Goal: Task Accomplishment & Management: Manage account settings

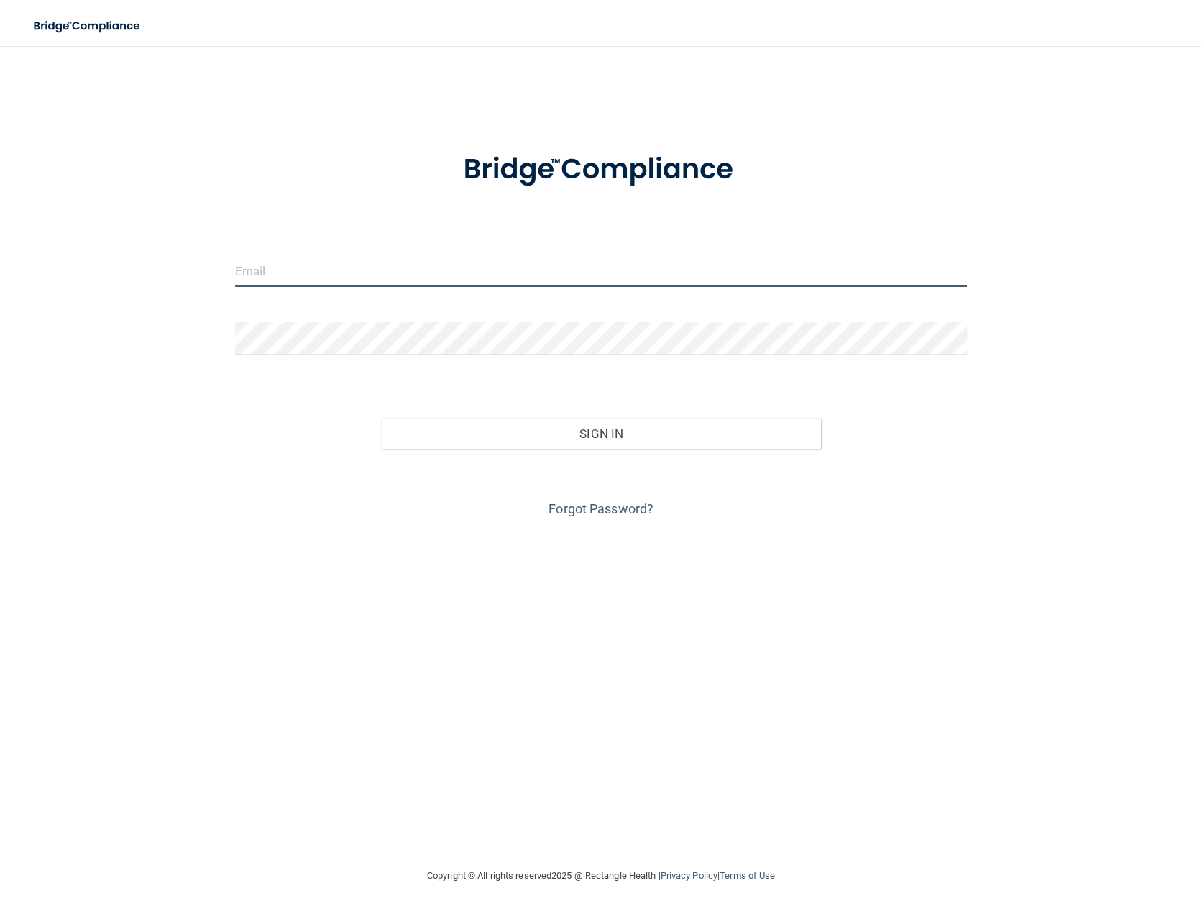
type input "[PERSON_NAME][EMAIL_ADDRESS][DOMAIN_NAME]"
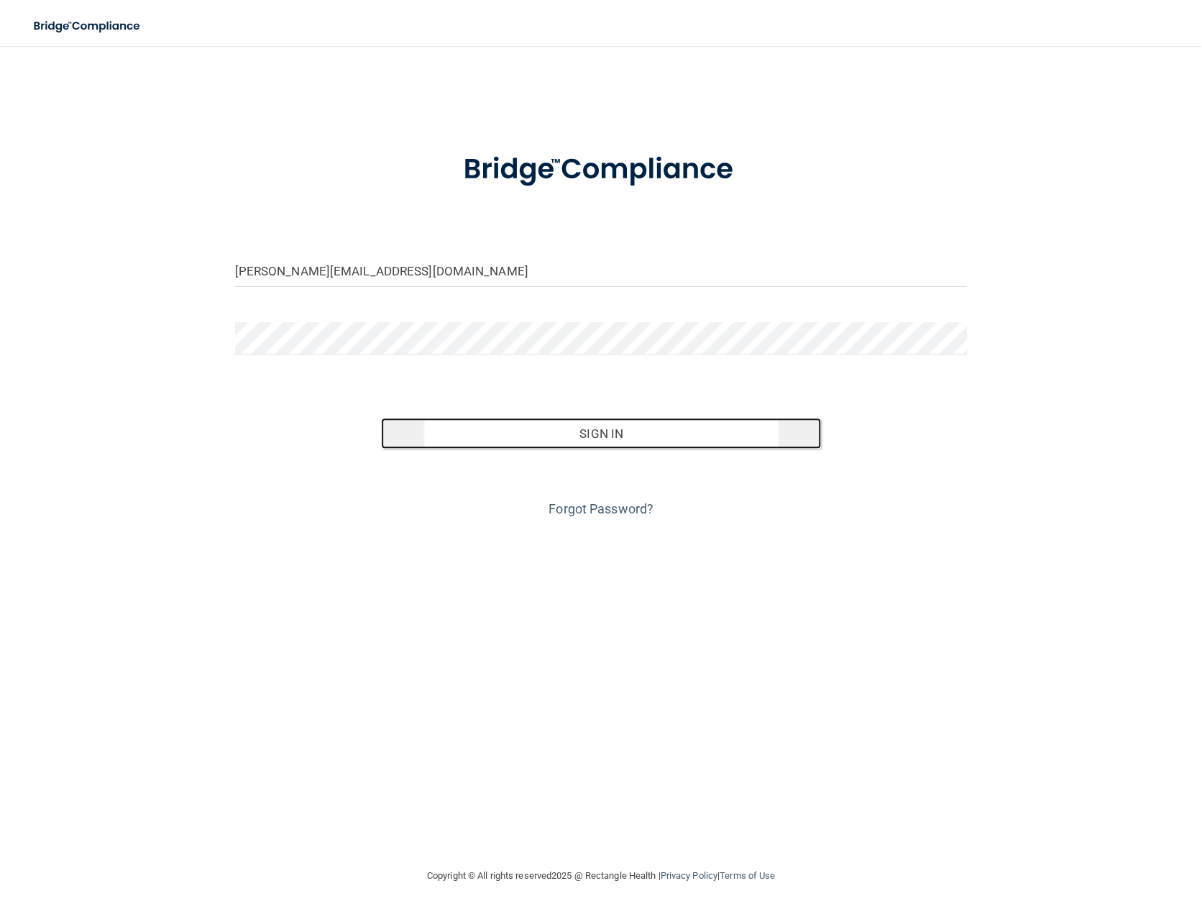
click at [666, 435] on button "Sign In" at bounding box center [600, 434] width 439 height 32
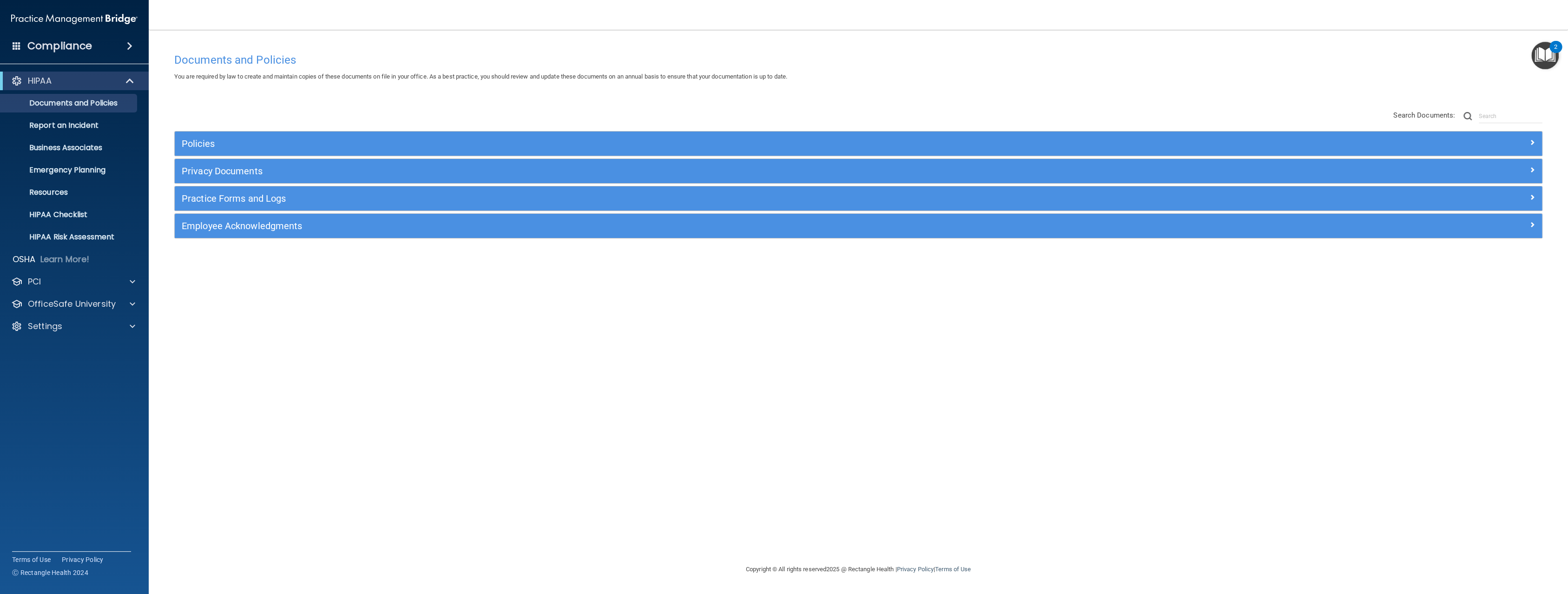
click at [129, 45] on span at bounding box center [129, 46] width 6 height 11
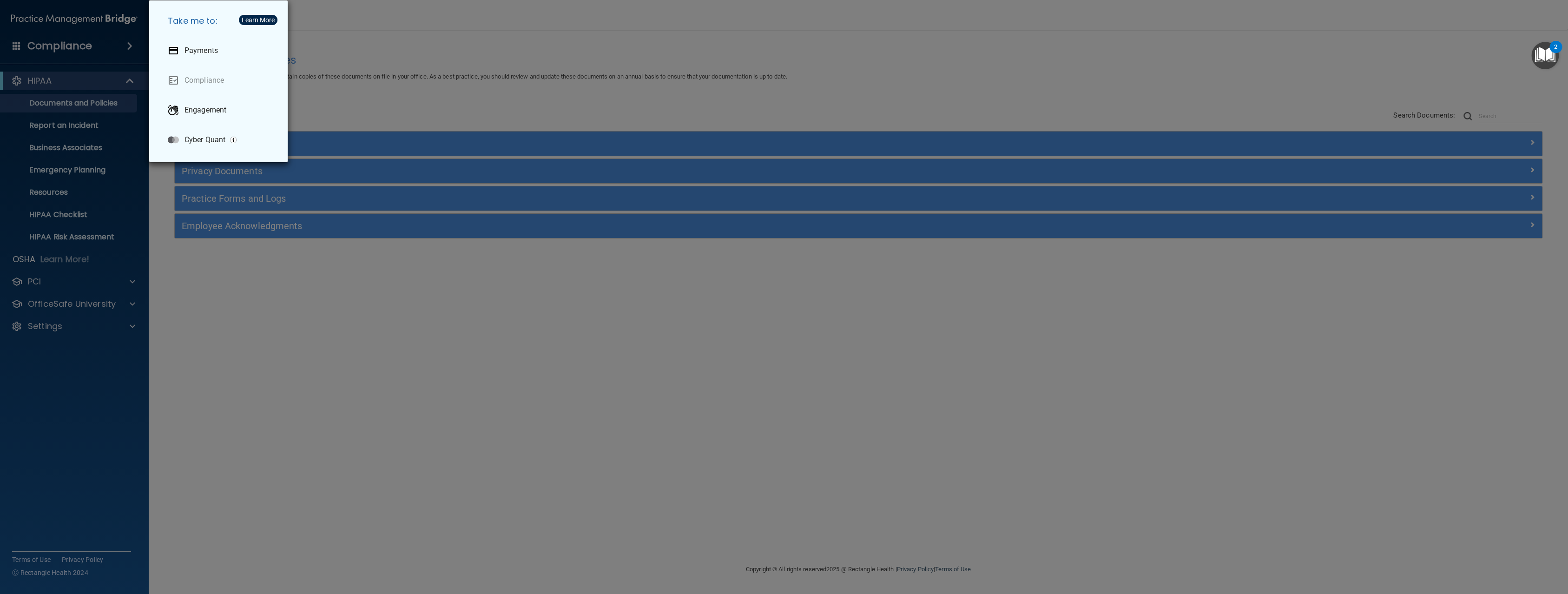
click at [129, 45] on div "Take me to: Payments Compliance Engagement Cyber Quant" at bounding box center [784, 297] width 1568 height 594
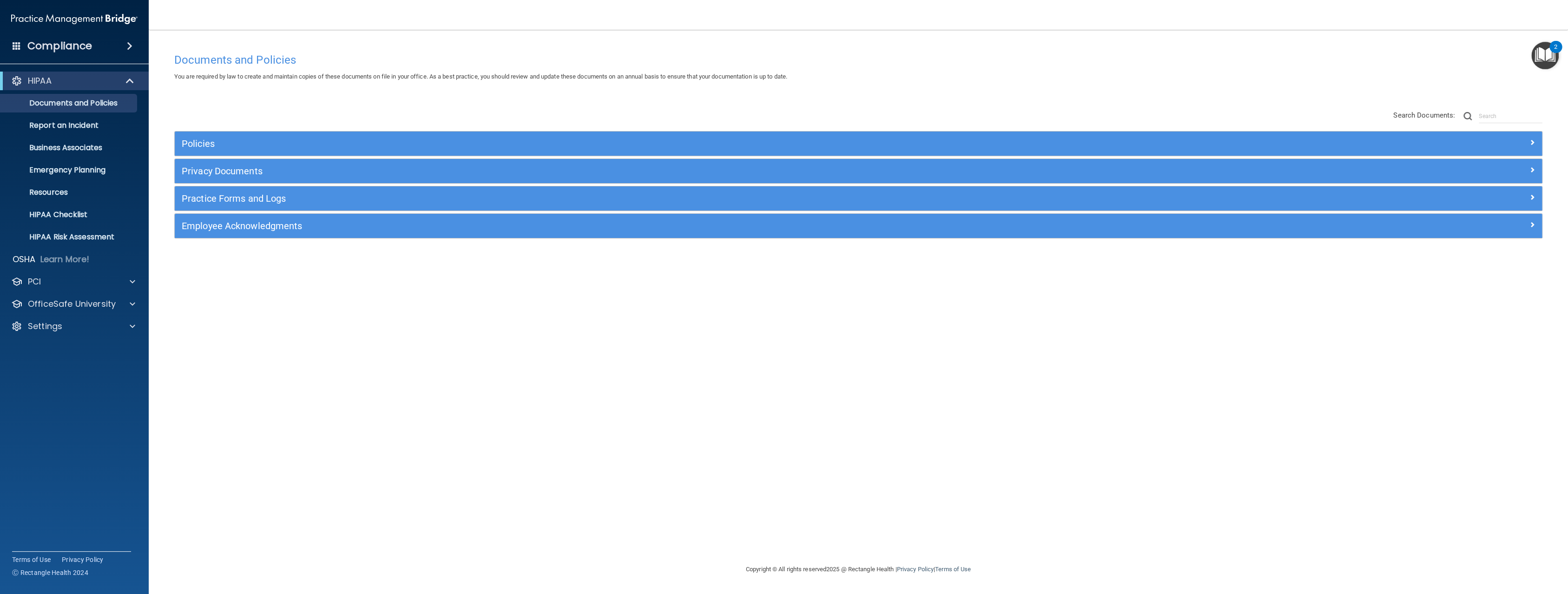
click at [80, 21] on img at bounding box center [74, 19] width 127 height 19
click at [77, 15] on img at bounding box center [74, 19] width 127 height 19
click at [72, 329] on div "Settings" at bounding box center [61, 326] width 115 height 11
click at [75, 354] on link "My Account" at bounding box center [64, 348] width 146 height 19
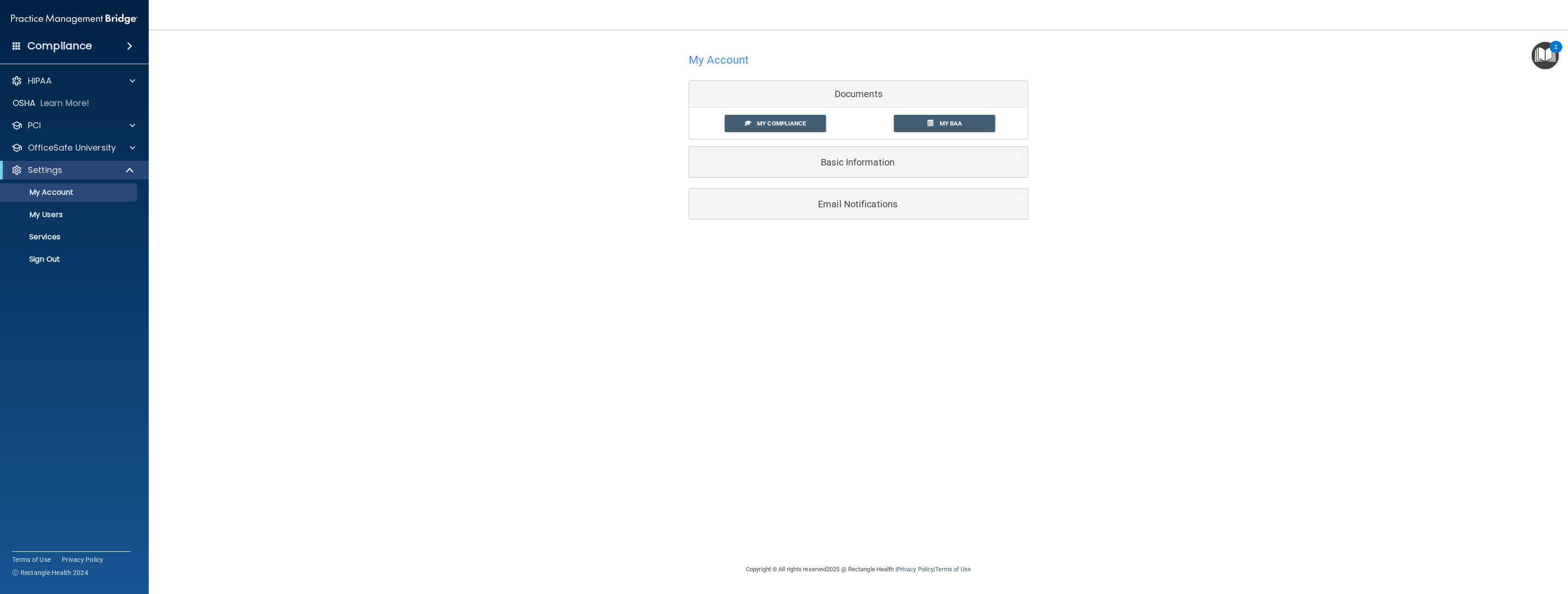
click at [776, 143] on div "My Account Documents My Compliance My Compliance My BAA Basic Information Full …" at bounding box center [858, 113] width 339 height 149
click at [776, 165] on h5 "Basic Information" at bounding box center [844, 162] width 296 height 10
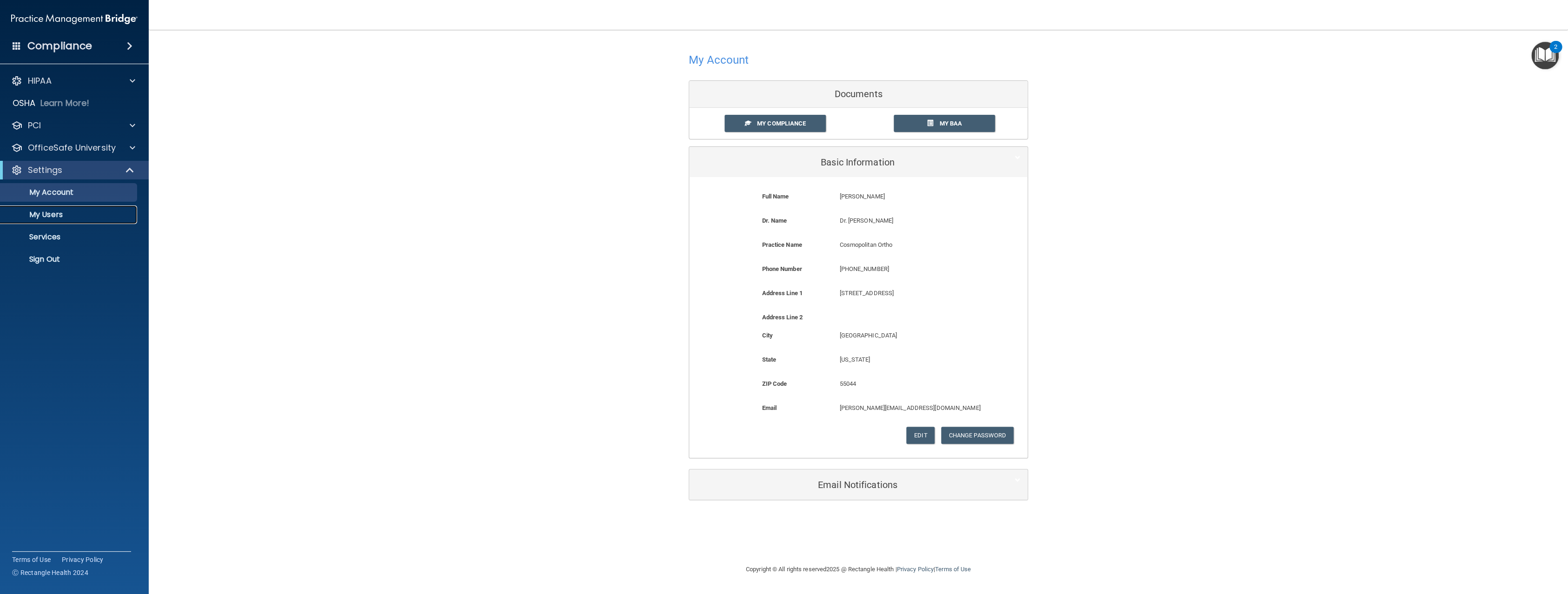
click at [89, 213] on p "My Users" at bounding box center [69, 215] width 127 height 9
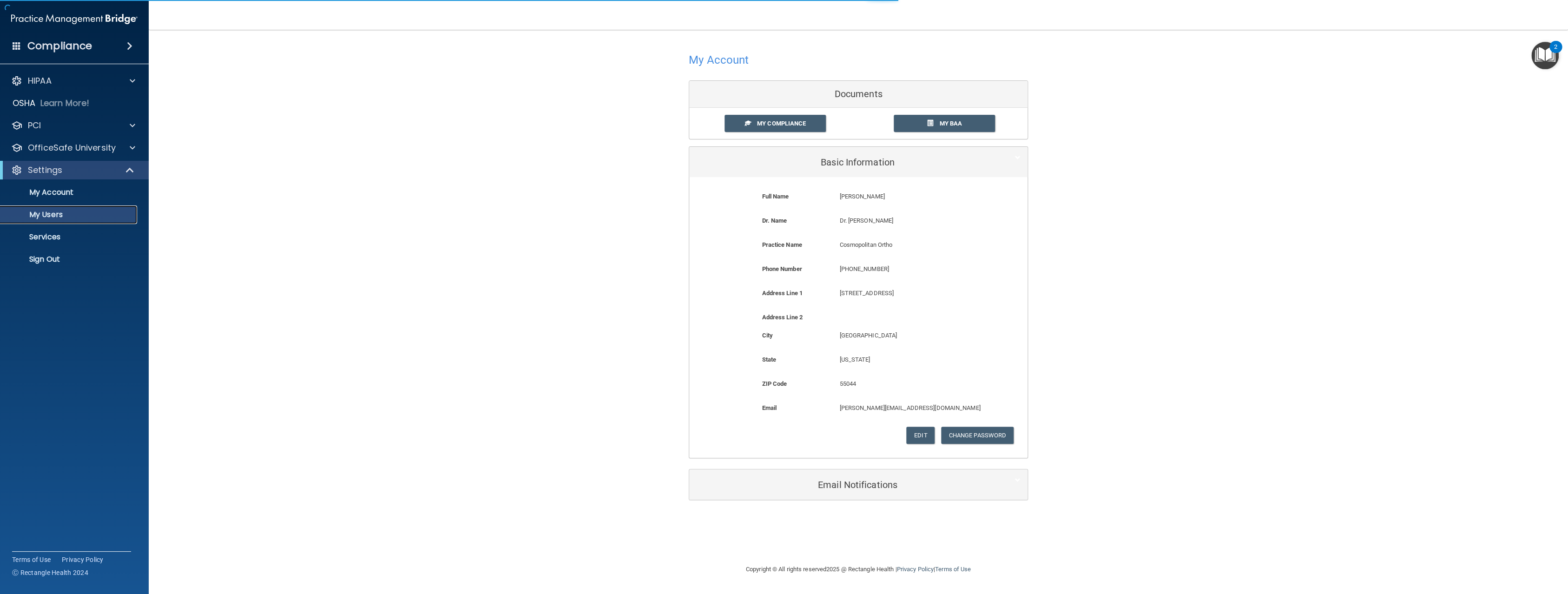
select select "20"
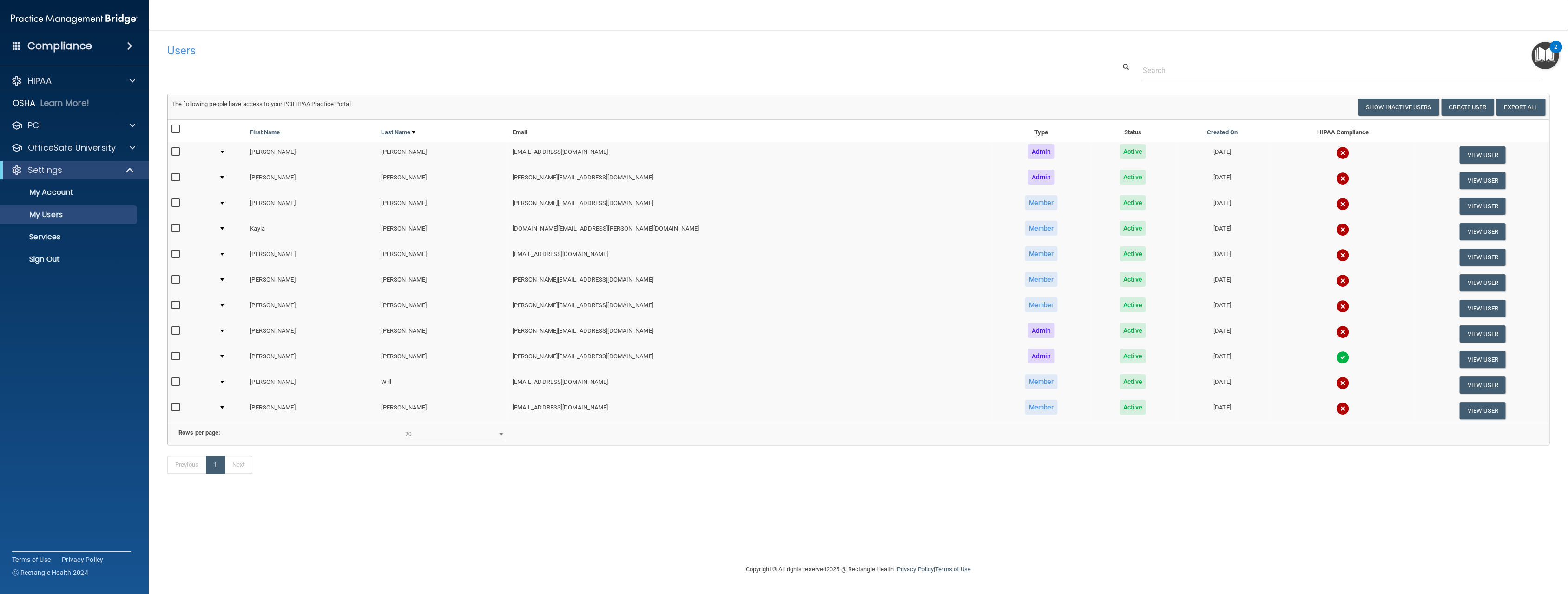
click at [419, 39] on div "Users" at bounding box center [567, 50] width 814 height 23
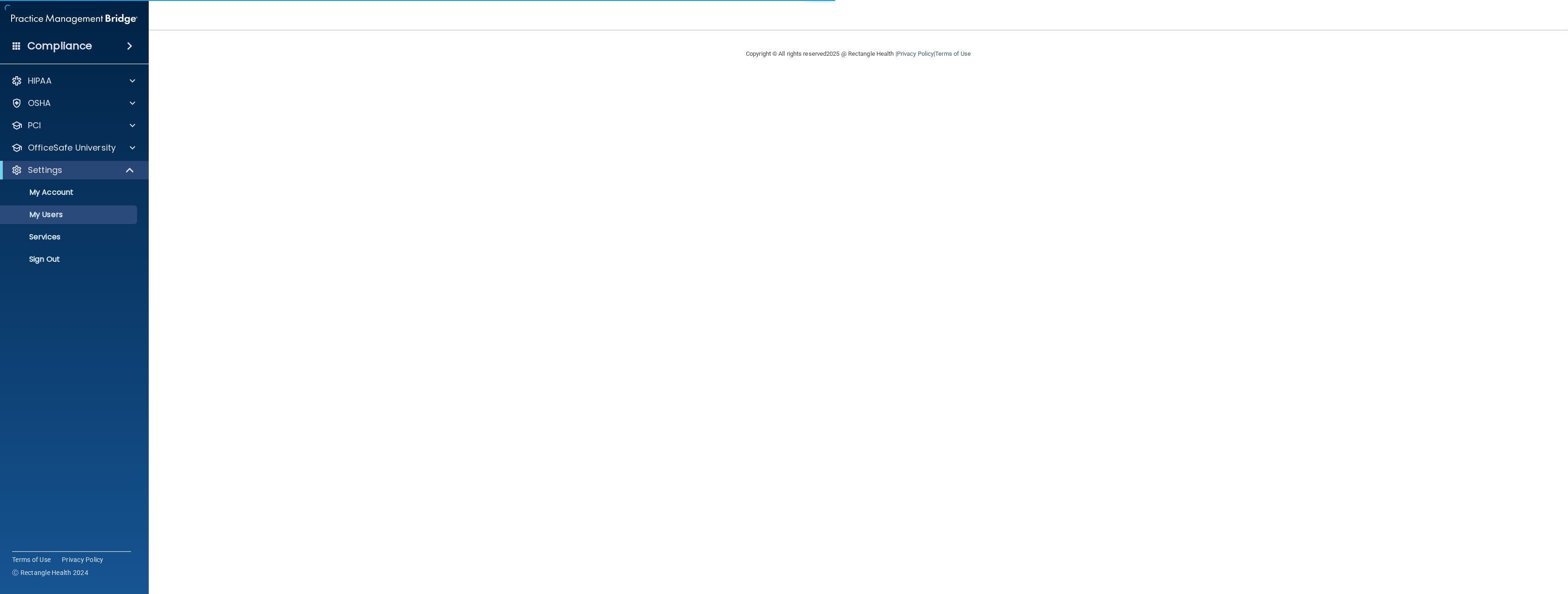
select select "20"
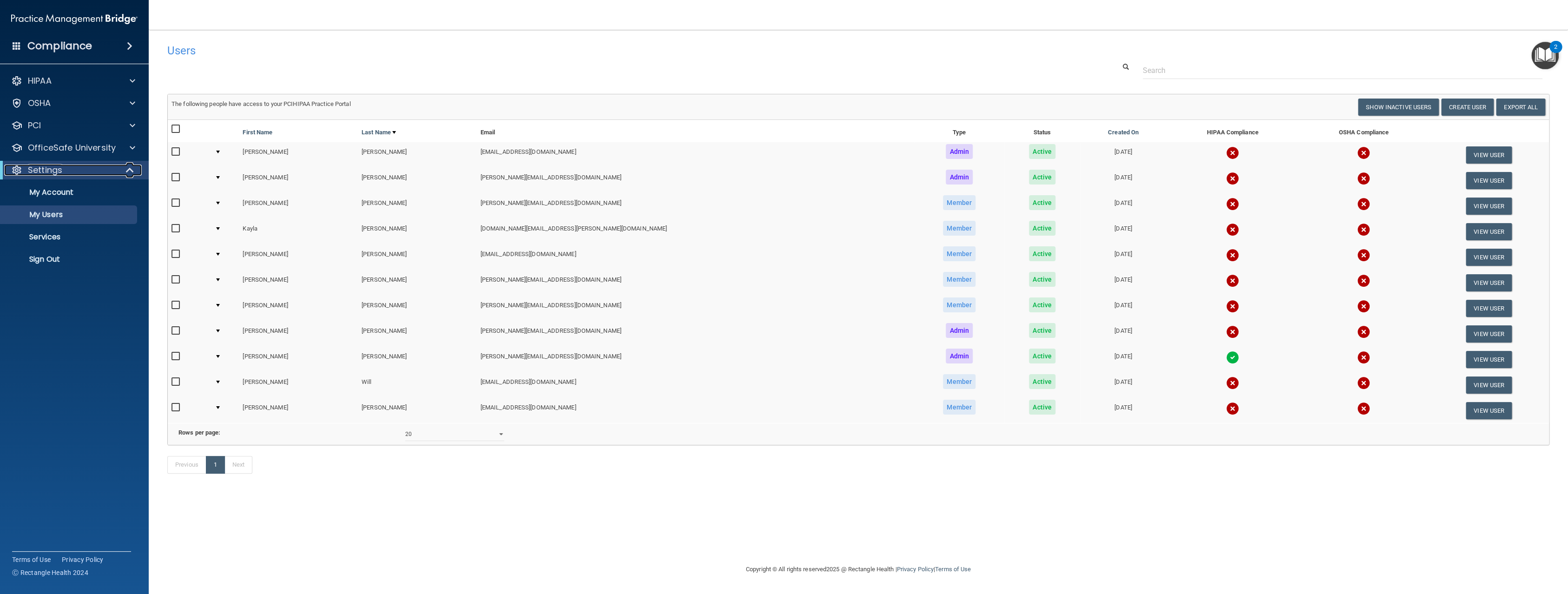
click at [79, 167] on div "Settings" at bounding box center [61, 170] width 115 height 11
click at [71, 144] on p "OfficeSafe University" at bounding box center [72, 147] width 88 height 11
click at [111, 165] on link "HIPAA Training" at bounding box center [64, 170] width 146 height 19
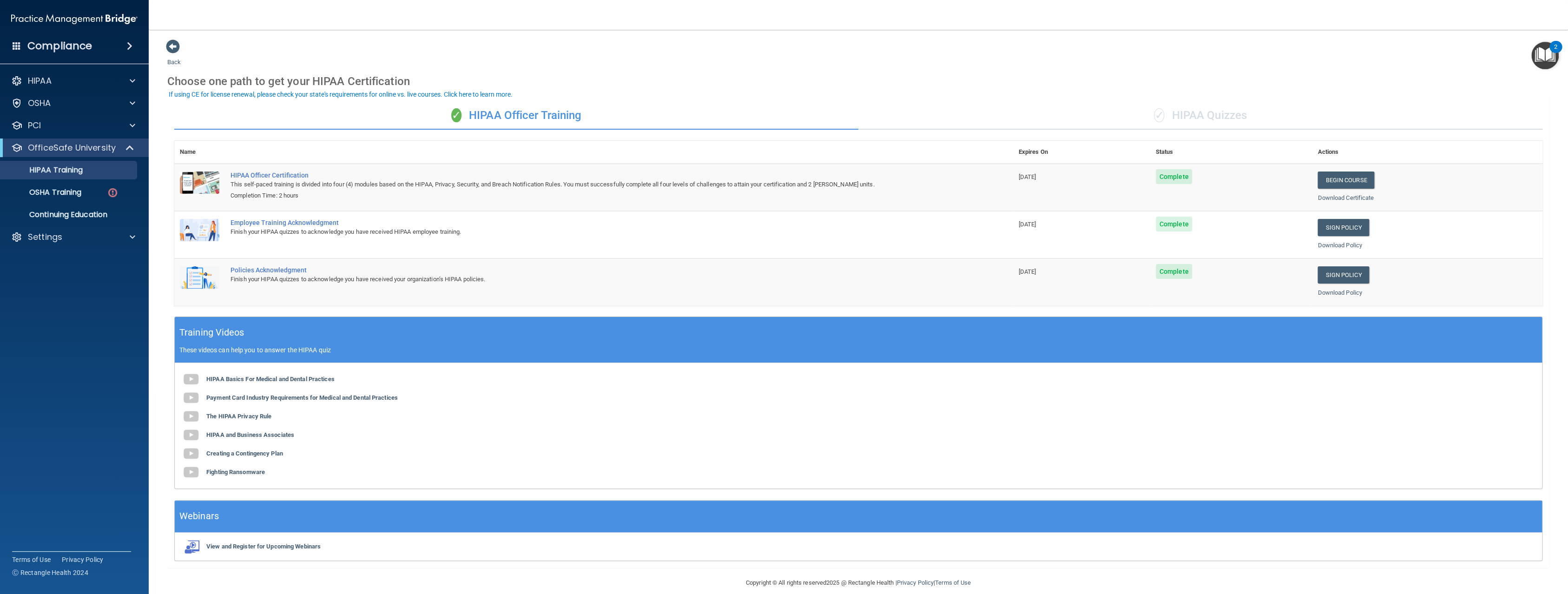
click at [1164, 118] on div "✓ HIPAA Quizzes" at bounding box center [1200, 115] width 684 height 28
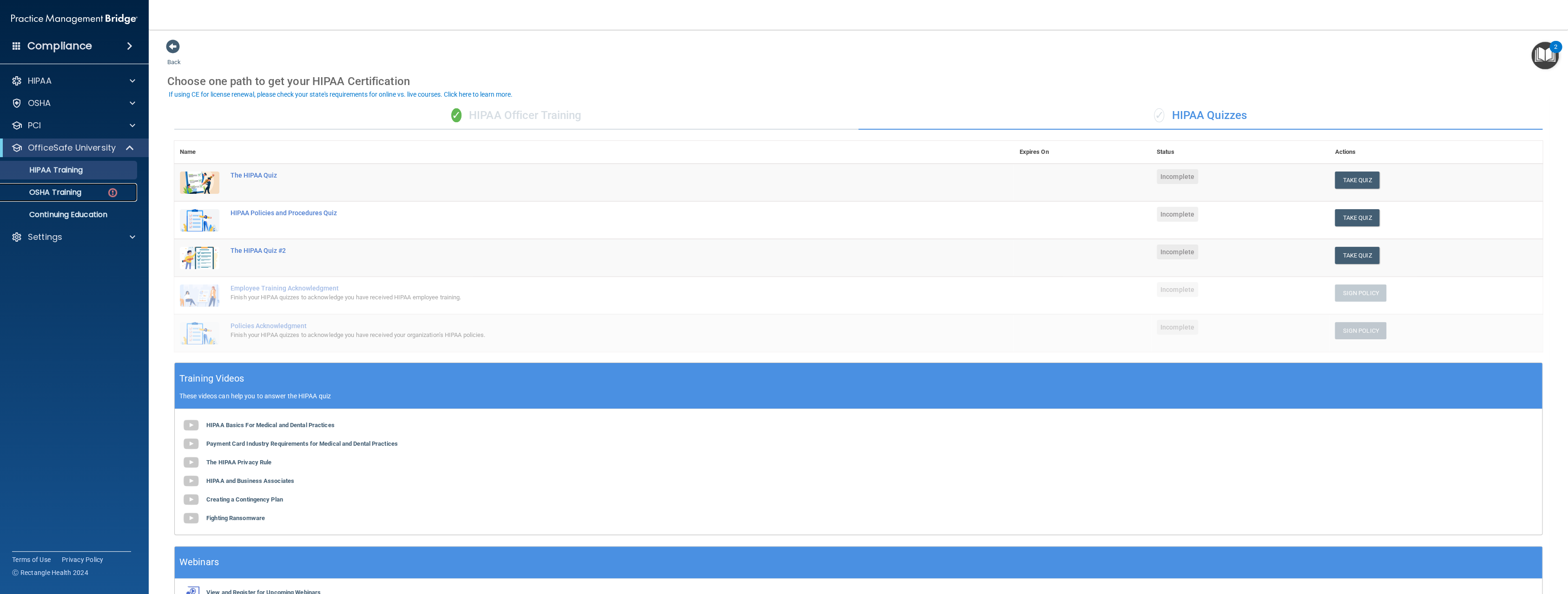
click at [87, 193] on div "OSHA Training" at bounding box center [69, 192] width 127 height 9
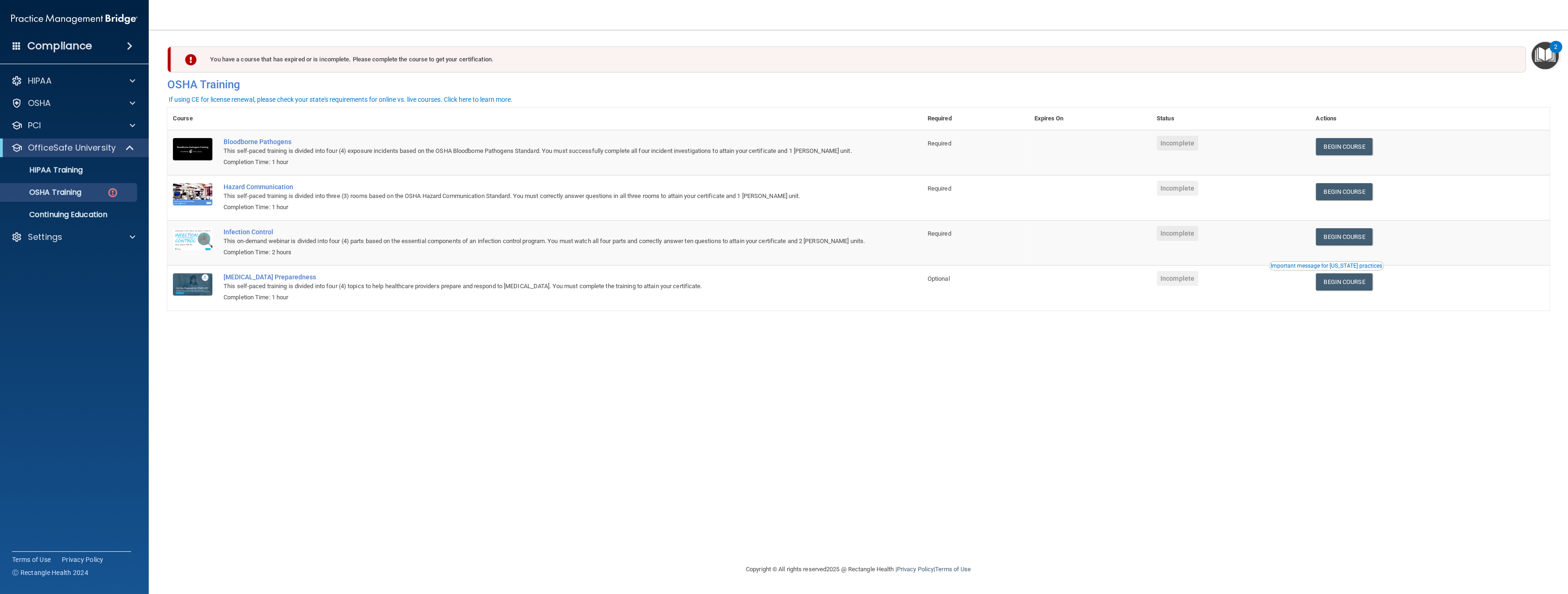
click at [494, 432] on div "You have a course that has expired or is incomplete. Please complete the course…" at bounding box center [858, 296] width 1382 height 515
click at [955, 139] on td "Required" at bounding box center [975, 153] width 107 height 45
click at [953, 142] on td "Required" at bounding box center [975, 153] width 107 height 45
click at [951, 142] on span "Required" at bounding box center [939, 143] width 24 height 7
click at [950, 189] on span "Required" at bounding box center [939, 188] width 24 height 7
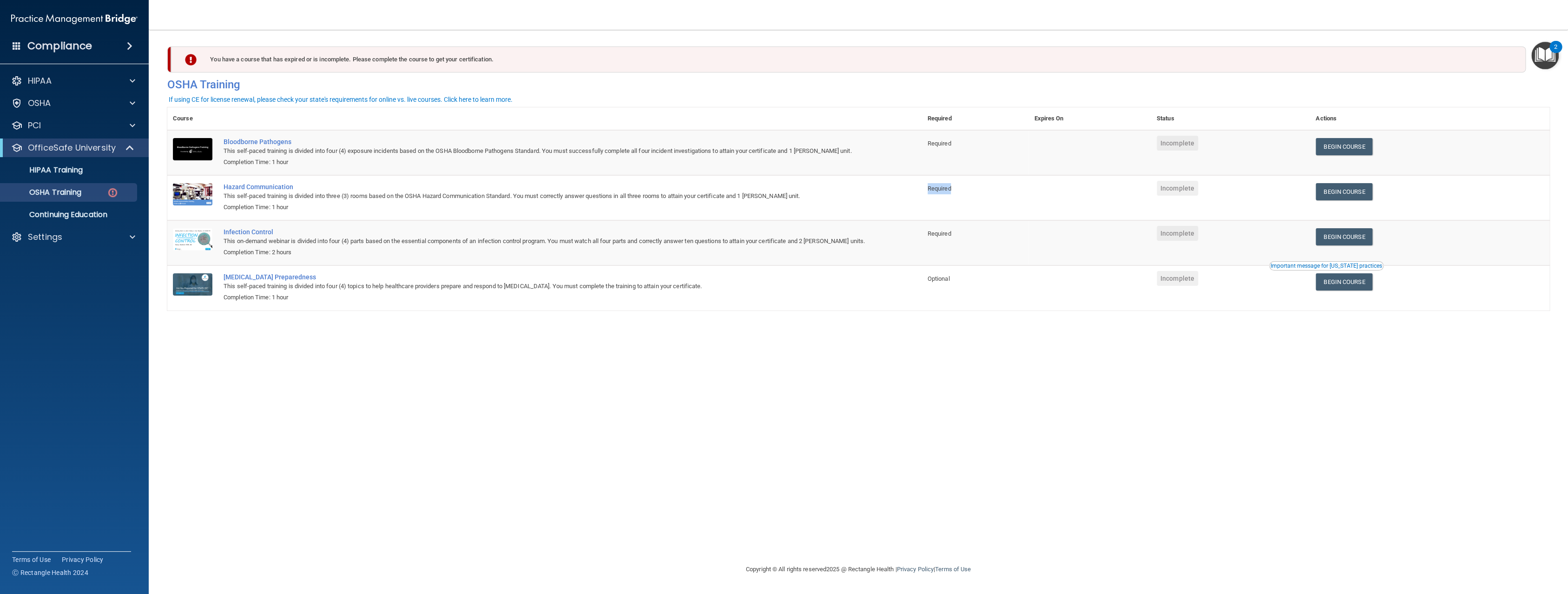
click at [950, 189] on span "Required" at bounding box center [939, 188] width 24 height 7
click at [940, 237] on span "Required" at bounding box center [939, 233] width 24 height 7
drag, startPoint x: 940, startPoint y: 237, endPoint x: 979, endPoint y: 275, distance: 54.5
click at [940, 236] on span "Required" at bounding box center [939, 233] width 24 height 7
click at [847, 202] on div "This self-paced training is divided into three (3) rooms based on the OSHA Haza…" at bounding box center [549, 196] width 652 height 11
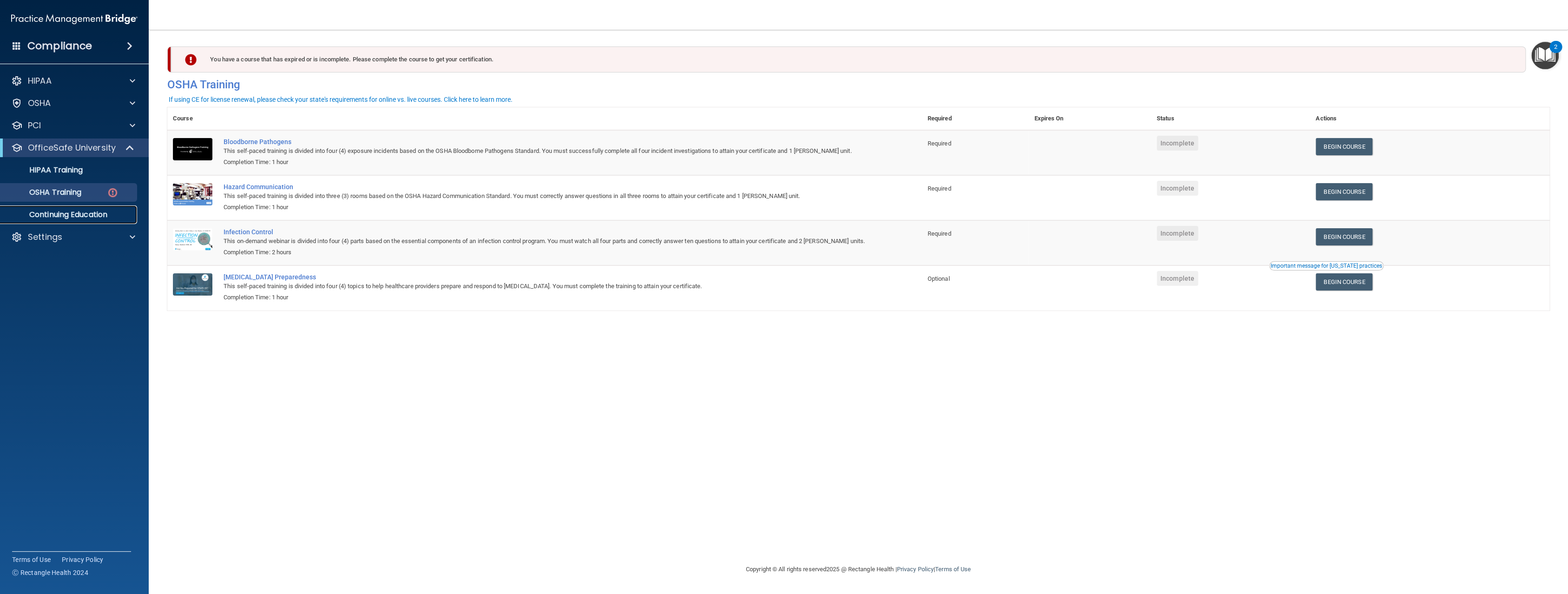
click at [80, 213] on p "Continuing Education" at bounding box center [69, 215] width 127 height 9
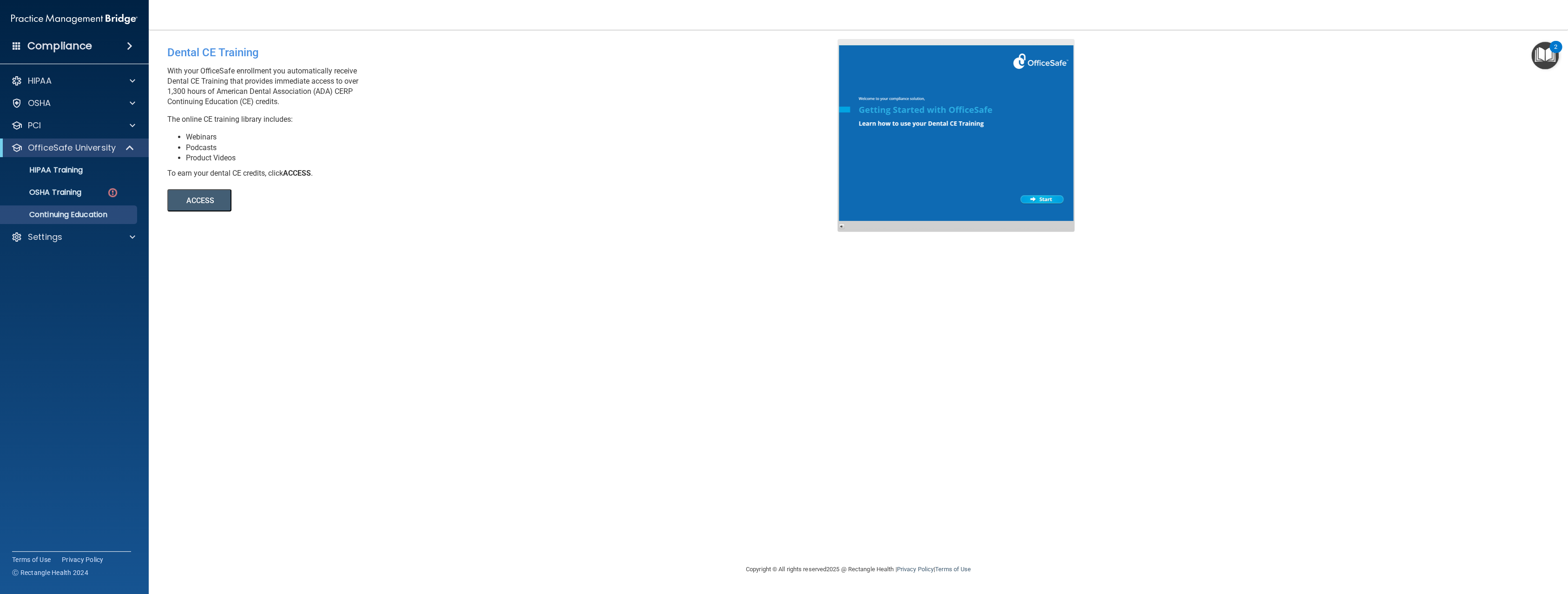
click at [93, 158] on ul "HIPAA Training OSHA Training Continuing Education" at bounding box center [75, 191] width 168 height 67
click at [92, 145] on p "OfficeSafe University" at bounding box center [72, 147] width 88 height 11
click at [89, 80] on div "HIPAA" at bounding box center [61, 80] width 115 height 11
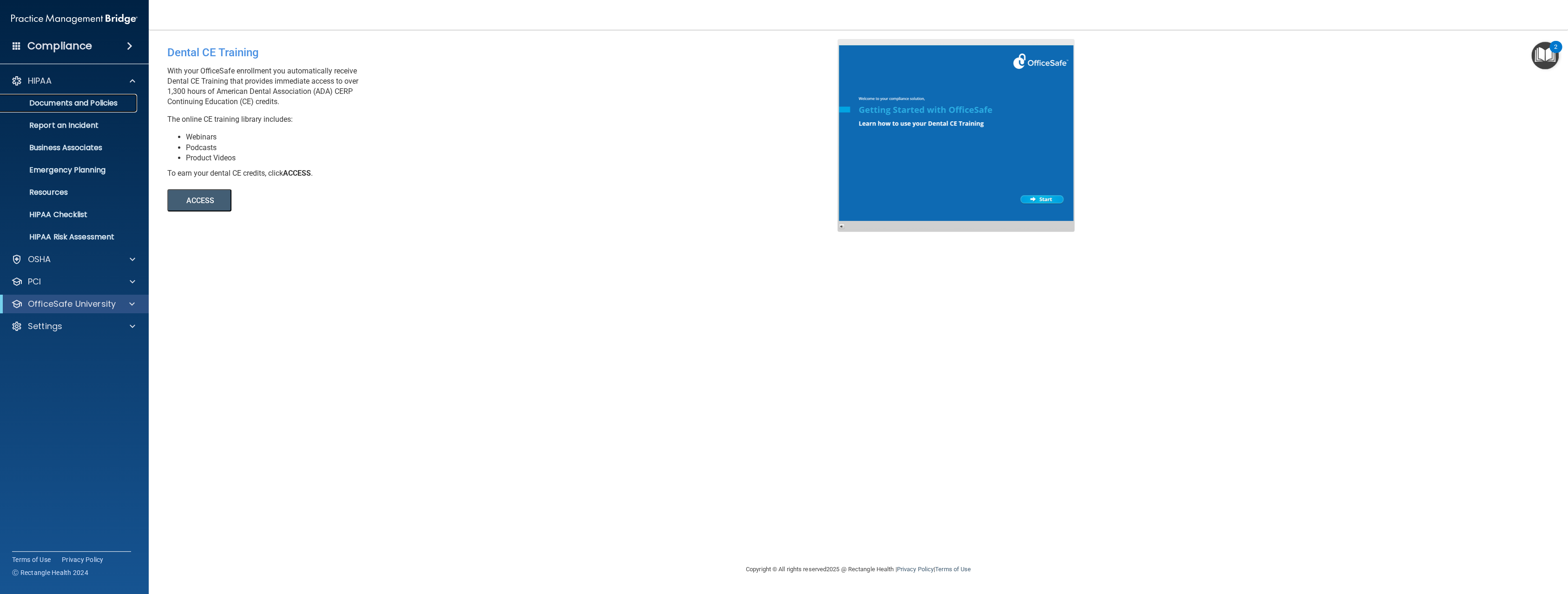
click at [114, 109] on link "Documents and Policies" at bounding box center [64, 103] width 146 height 19
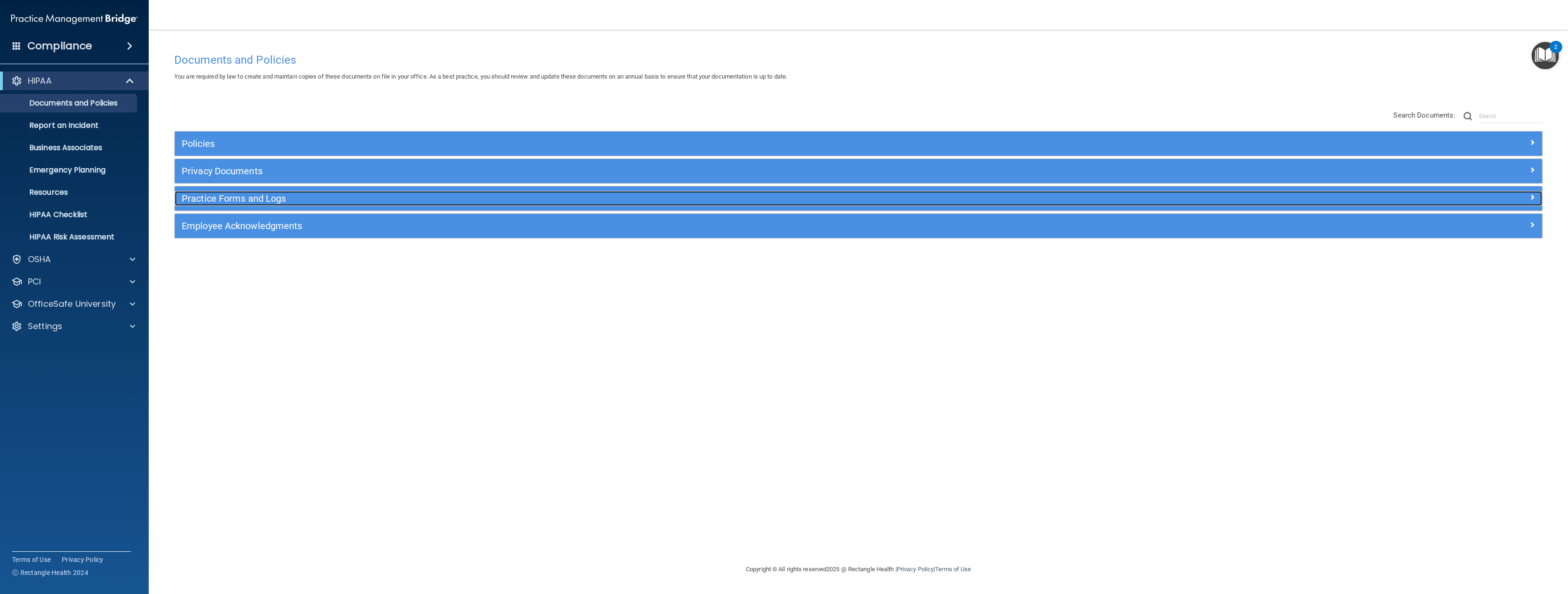
click at [344, 199] on h5 "Practice Forms and Logs" at bounding box center [687, 198] width 1012 height 10
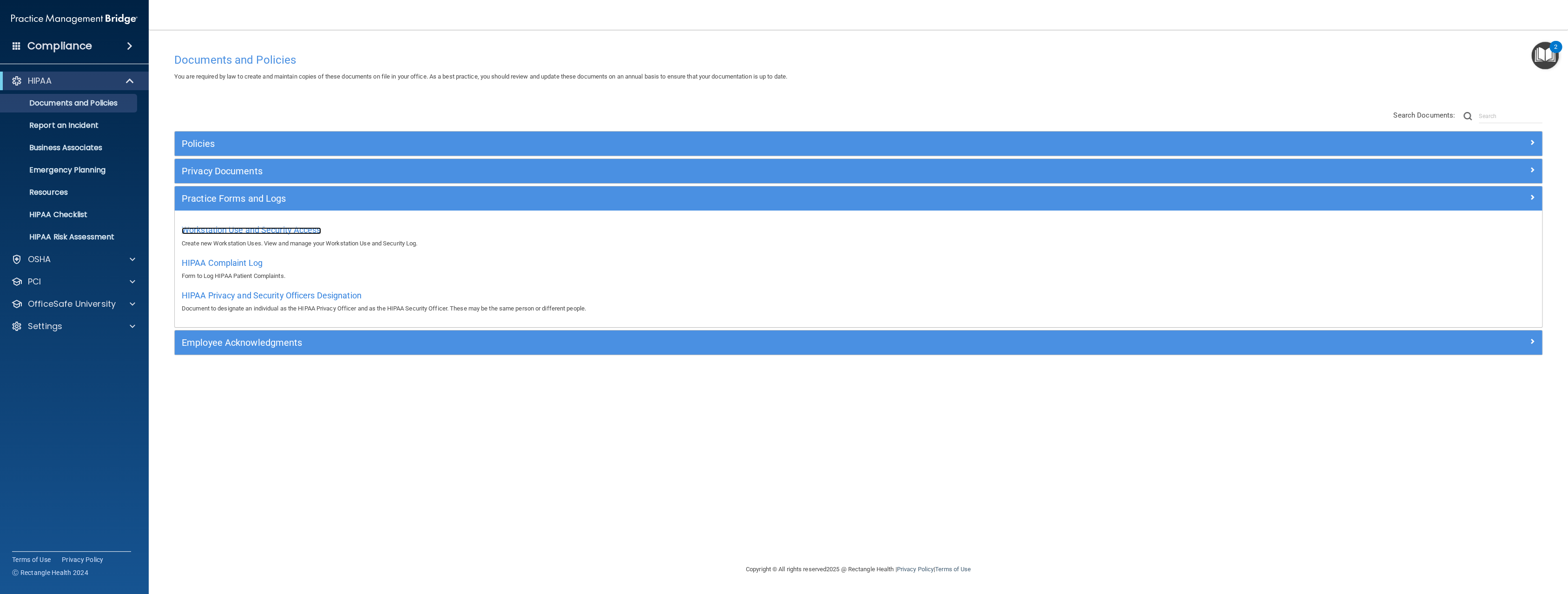
click at [256, 228] on span "Workstation Use and Security Access" at bounding box center [251, 229] width 140 height 10
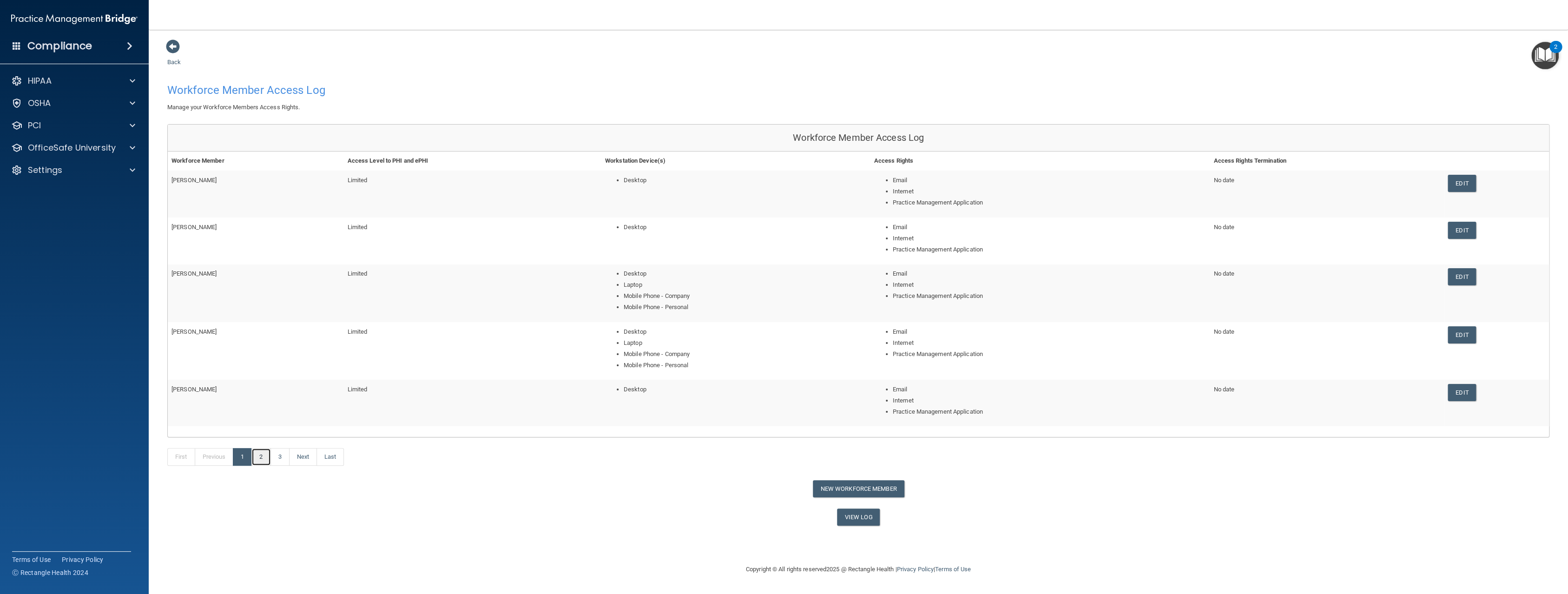
click at [261, 458] on link "2" at bounding box center [260, 456] width 19 height 17
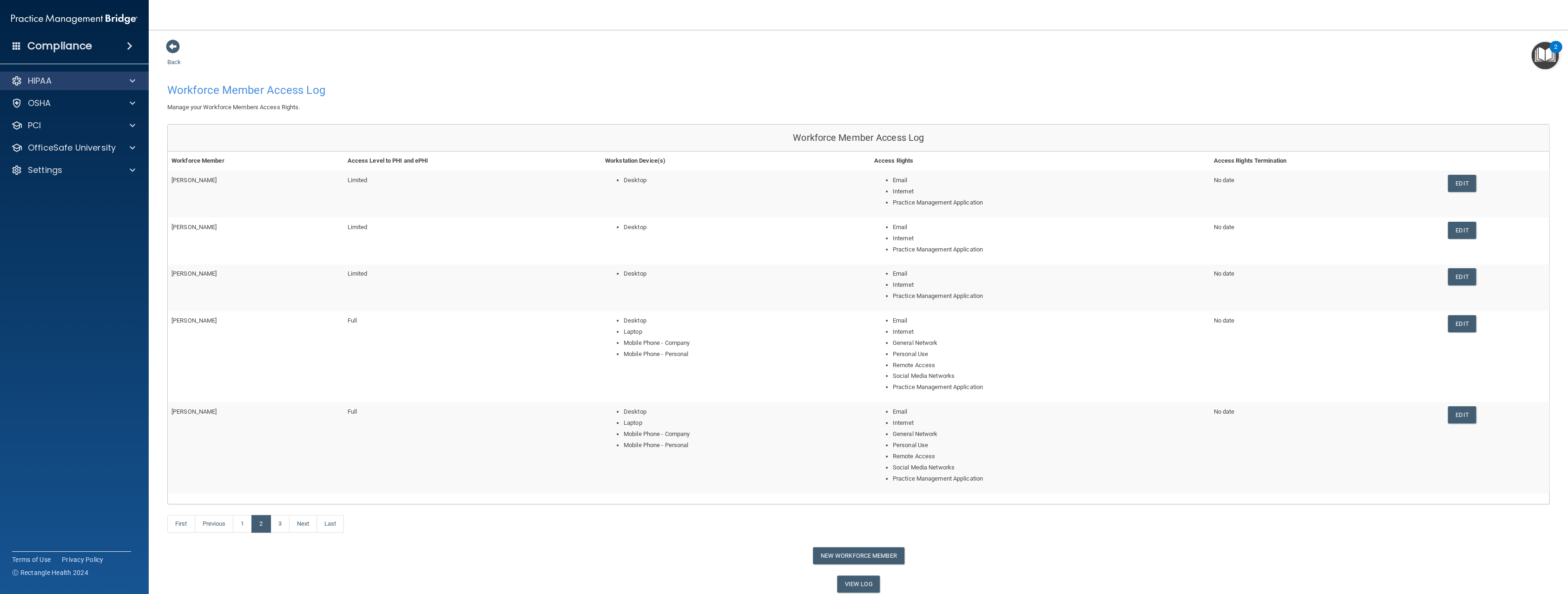
click at [82, 74] on div "HIPAA" at bounding box center [74, 81] width 149 height 19
click at [95, 80] on div "HIPAA" at bounding box center [61, 80] width 115 height 11
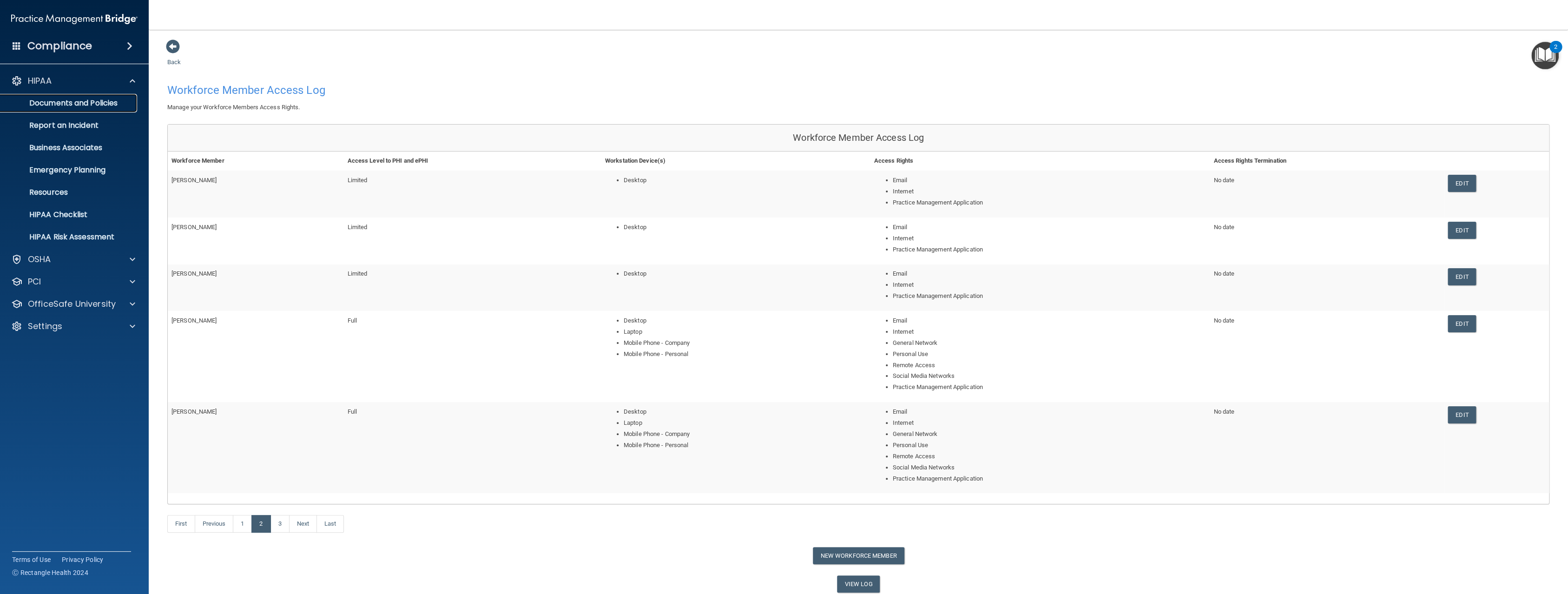
click at [105, 102] on p "Documents and Policies" at bounding box center [69, 103] width 127 height 9
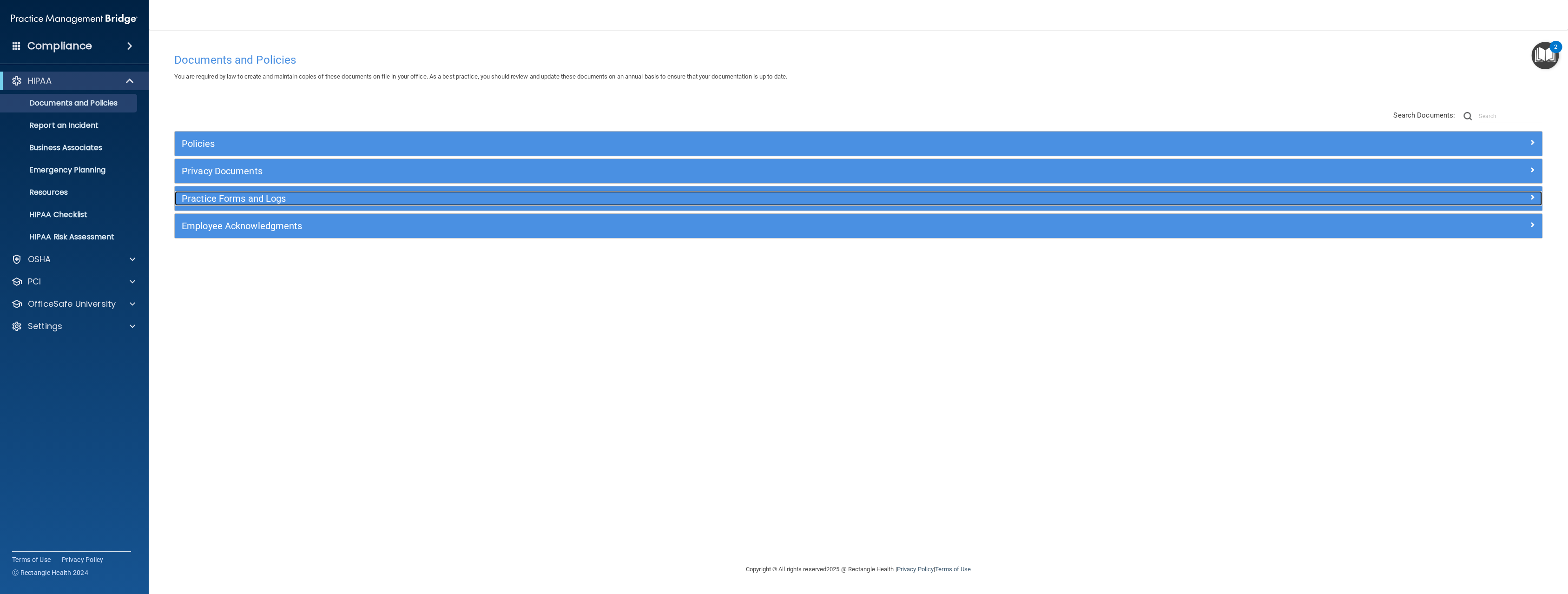
click at [309, 203] on h5 "Practice Forms and Logs" at bounding box center [687, 198] width 1012 height 10
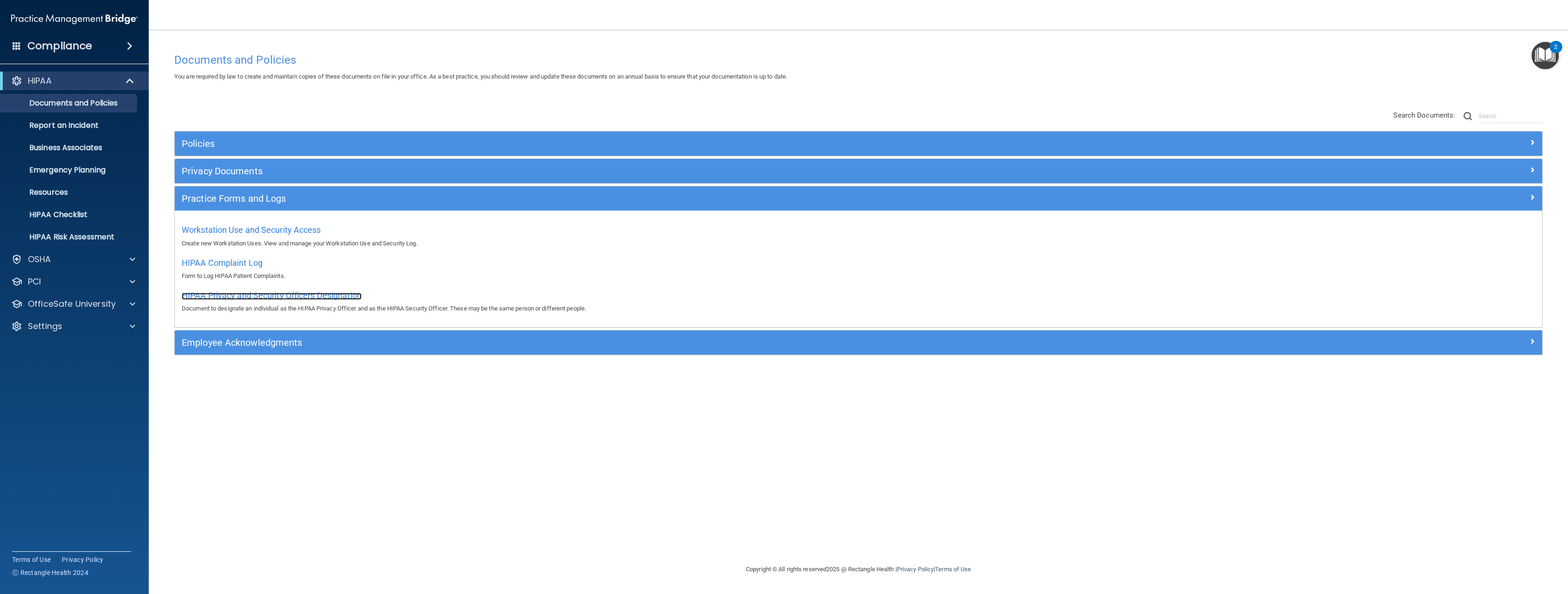
click at [326, 294] on span "HIPAA Privacy and Security Officers Designation" at bounding box center [271, 295] width 180 height 10
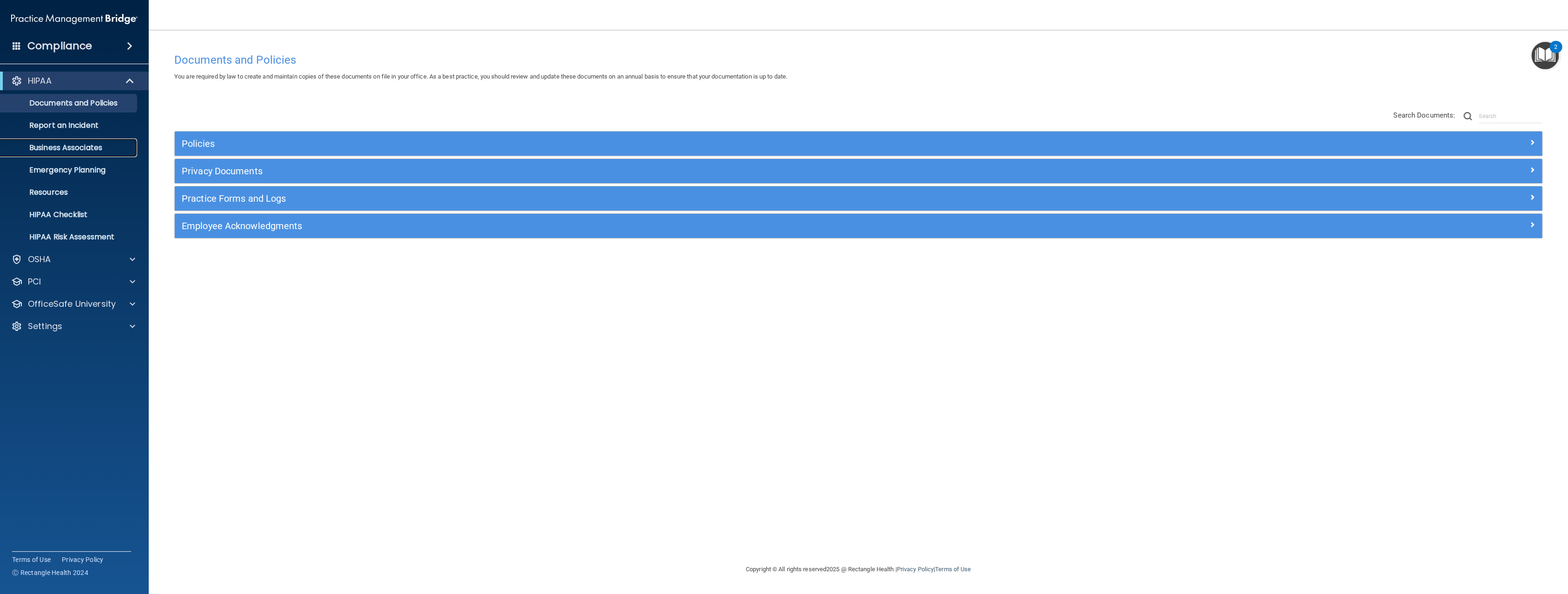
click at [123, 151] on p "Business Associates" at bounding box center [69, 147] width 127 height 9
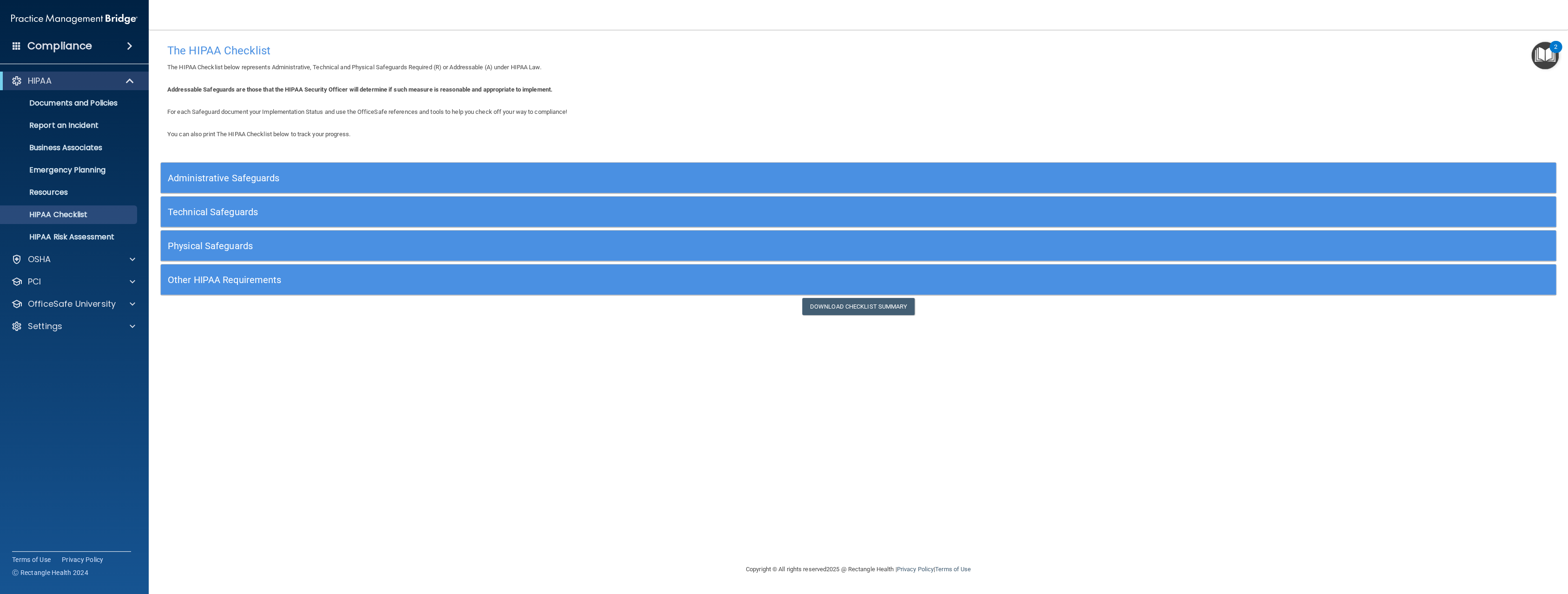
click at [569, 180] on h5 "Administrative Safeguards" at bounding box center [684, 178] width 1033 height 10
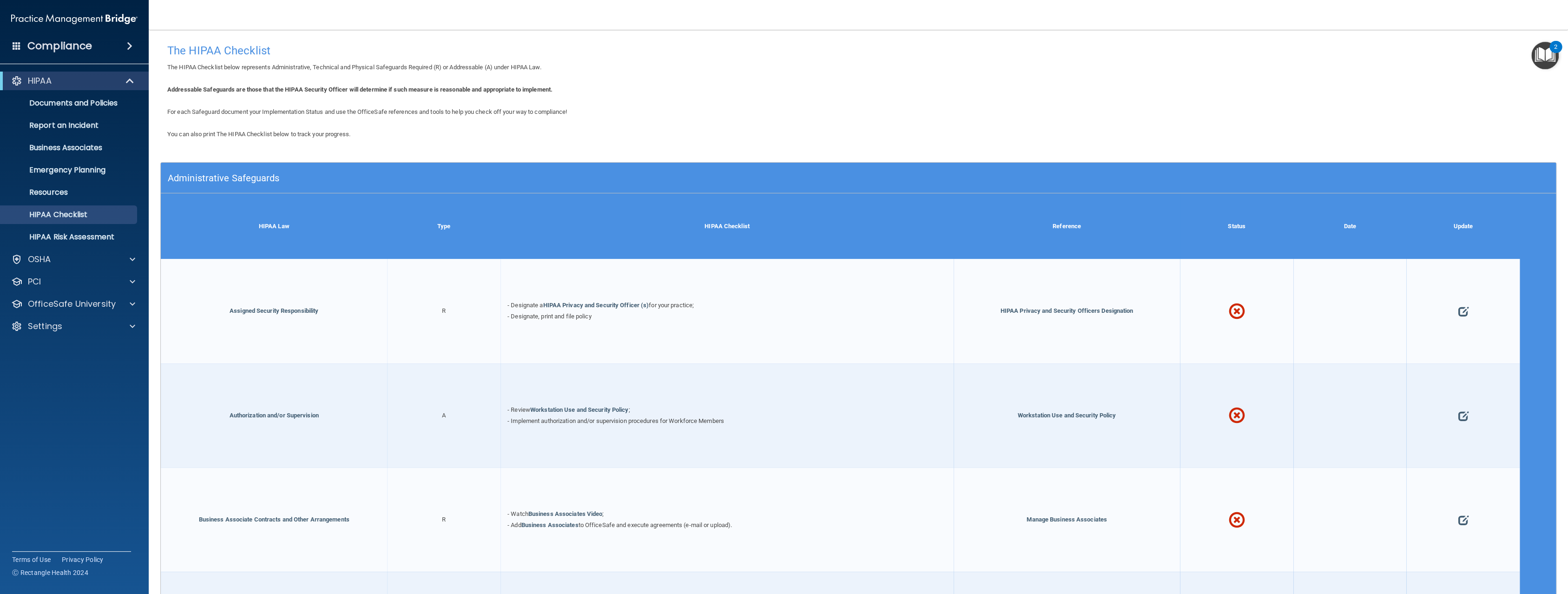
click at [568, 178] on h5 "Administrative Safeguards" at bounding box center [684, 178] width 1033 height 10
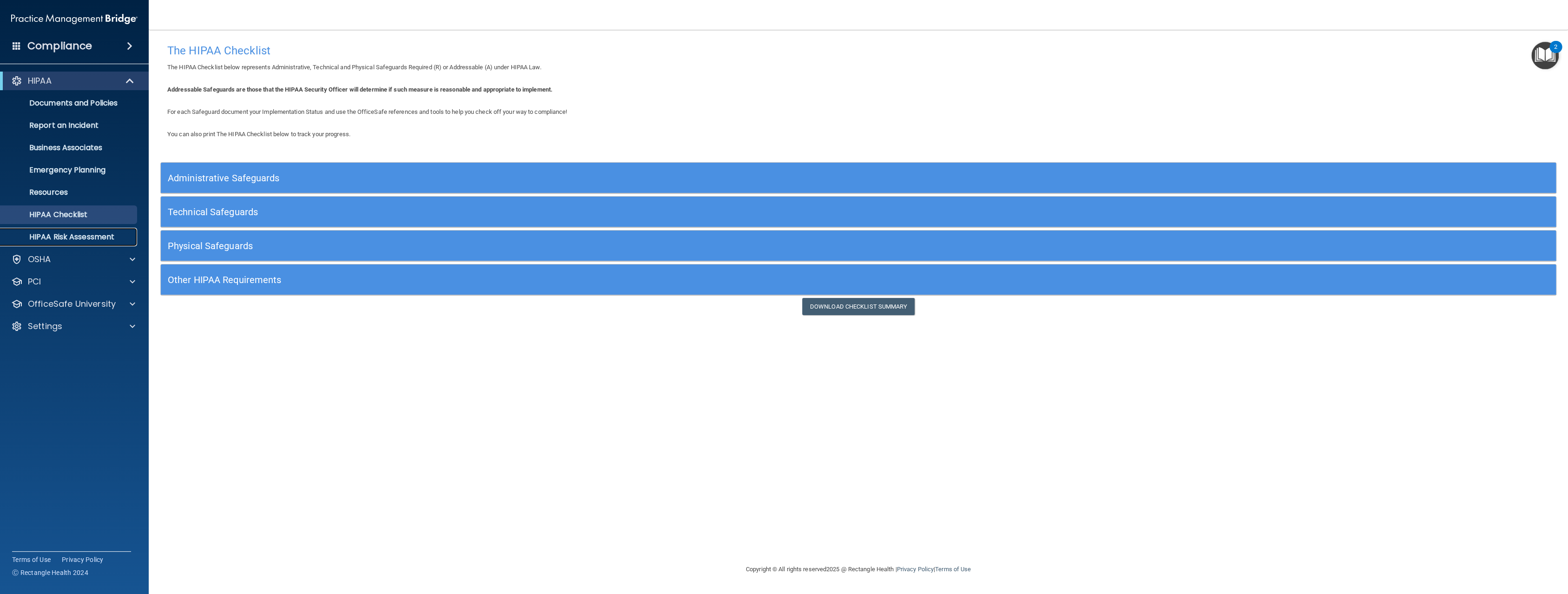
click at [123, 236] on p "HIPAA Risk Assessment" at bounding box center [69, 237] width 127 height 9
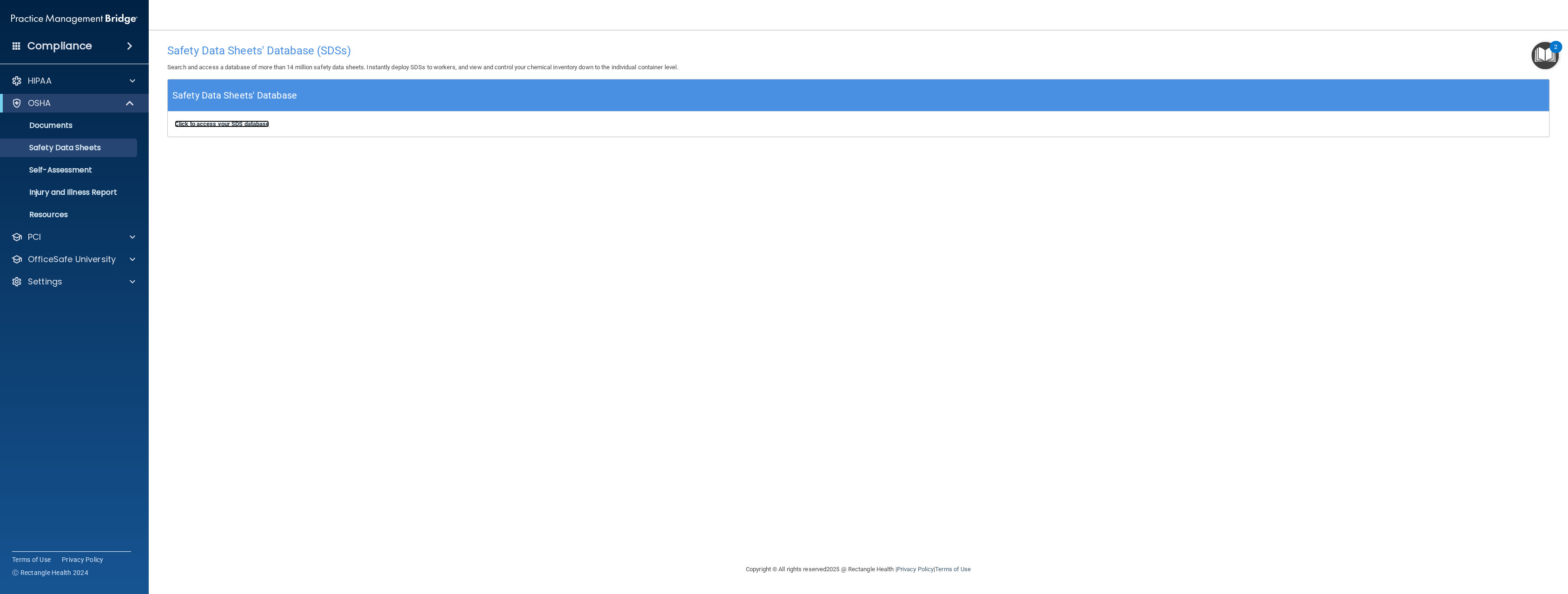
click at [223, 123] on b "Click to access your SDS database" at bounding box center [222, 123] width 94 height 7
click at [98, 166] on p "Self-Assessment" at bounding box center [69, 170] width 127 height 9
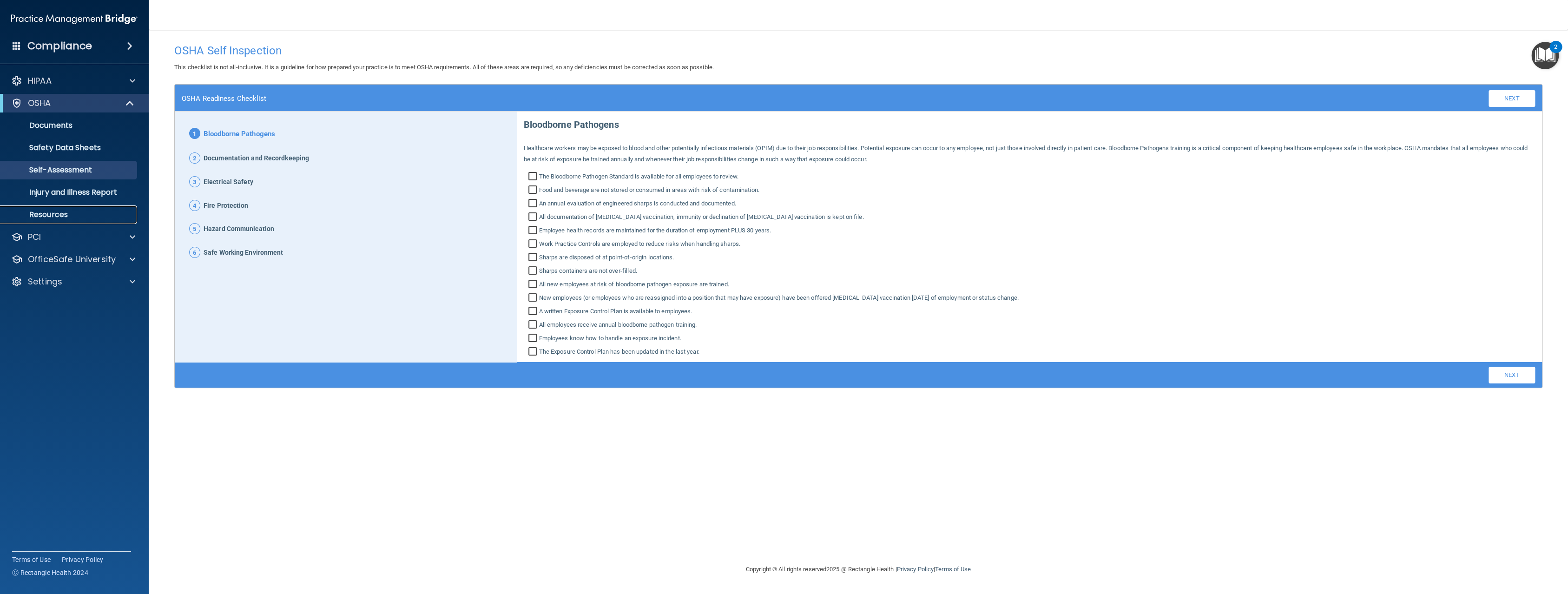
click at [90, 213] on p "Resources" at bounding box center [69, 215] width 127 height 9
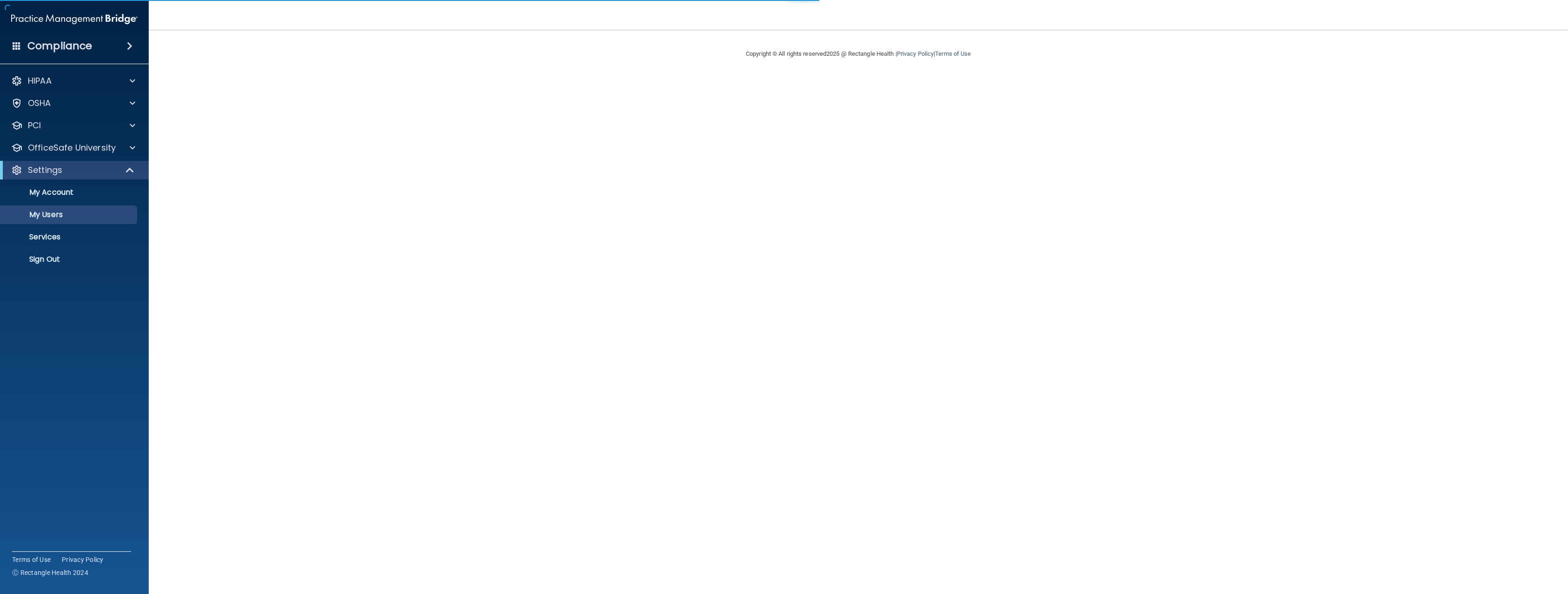
select select "20"
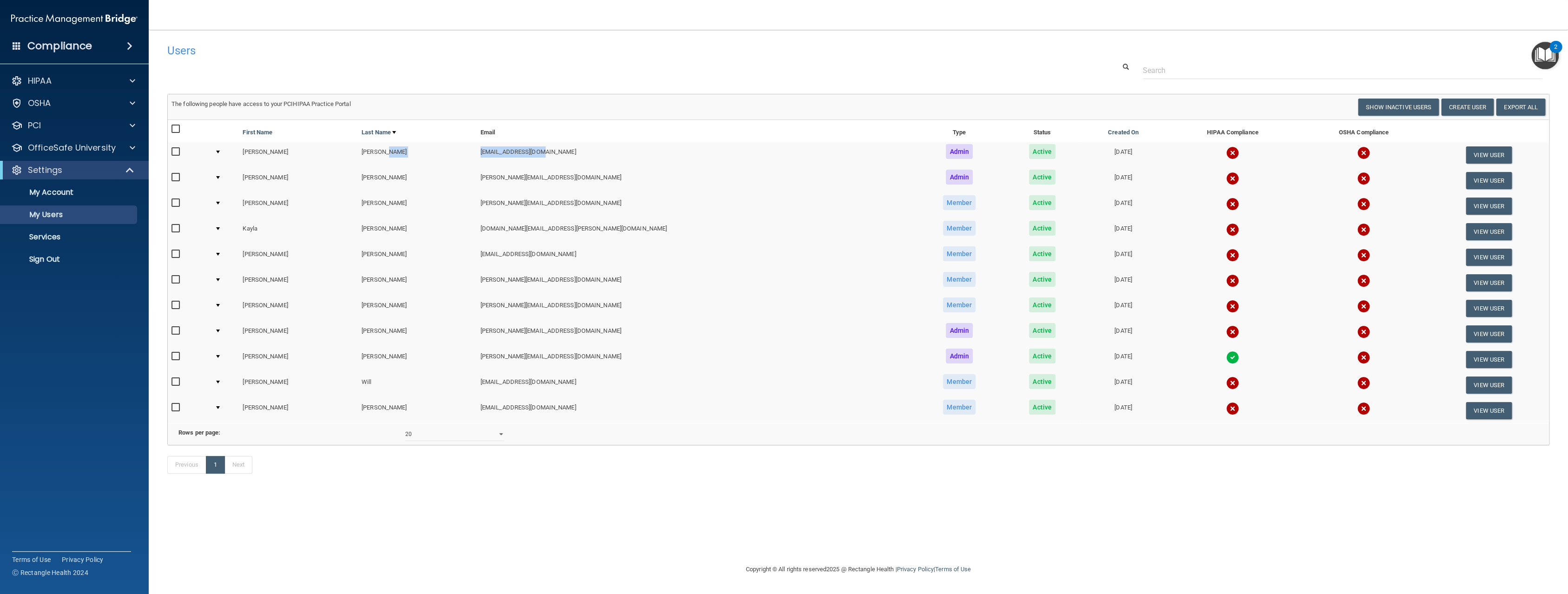
drag, startPoint x: 580, startPoint y: 151, endPoint x: 465, endPoint y: 156, distance: 115.1
click at [465, 156] on tr "[PERSON_NAME] [EMAIL_ADDRESS][DOMAIN_NAME] Admin Active [DATE] View User" at bounding box center [858, 155] width 1381 height 26
click at [581, 158] on td "[EMAIL_ADDRESS][DOMAIN_NAME]" at bounding box center [695, 155] width 438 height 26
click at [1467, 356] on button "View User" at bounding box center [1489, 359] width 46 height 17
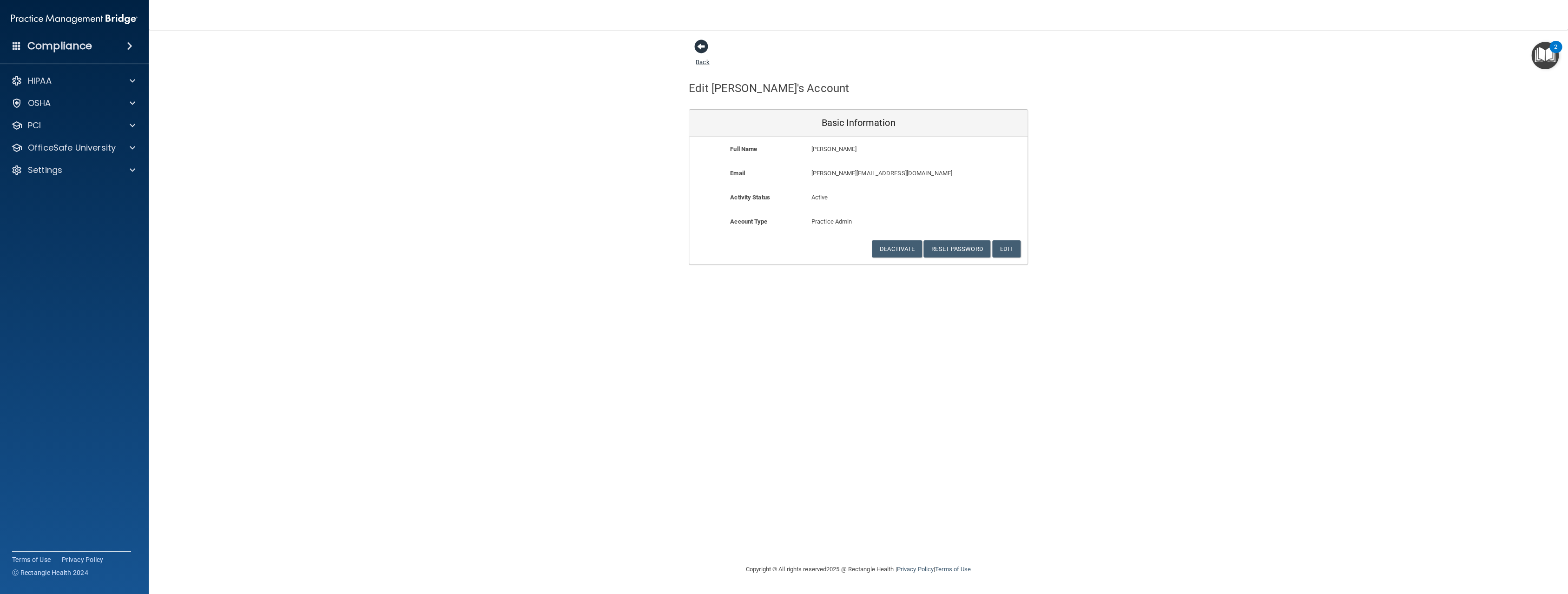
click at [705, 54] on span at bounding box center [701, 47] width 14 height 14
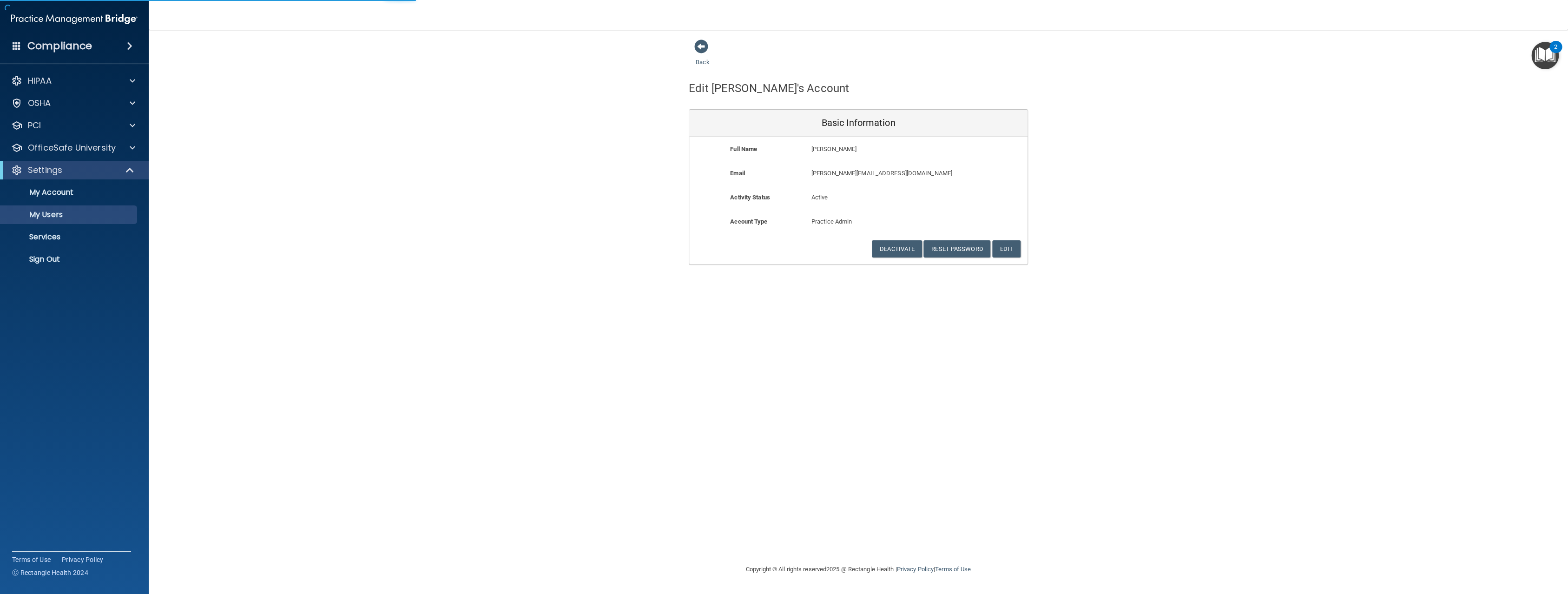
select select "20"
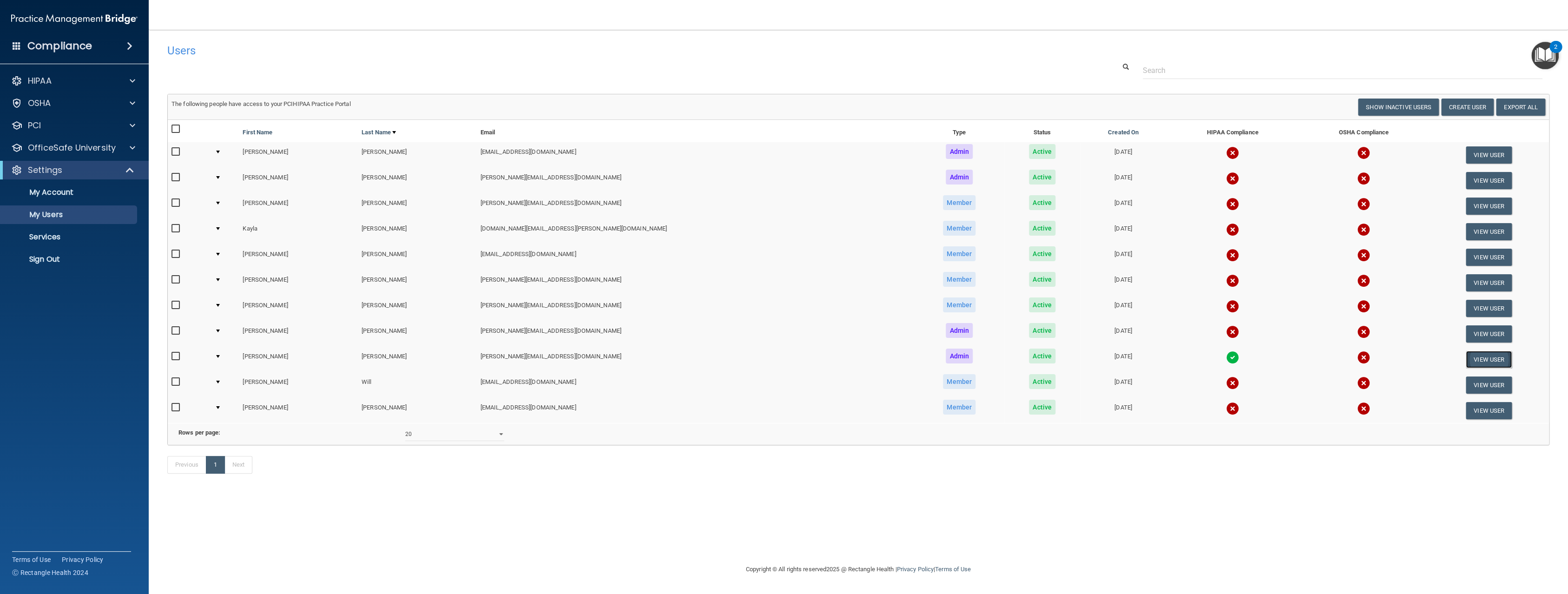
click at [1466, 361] on button "View User" at bounding box center [1489, 359] width 46 height 17
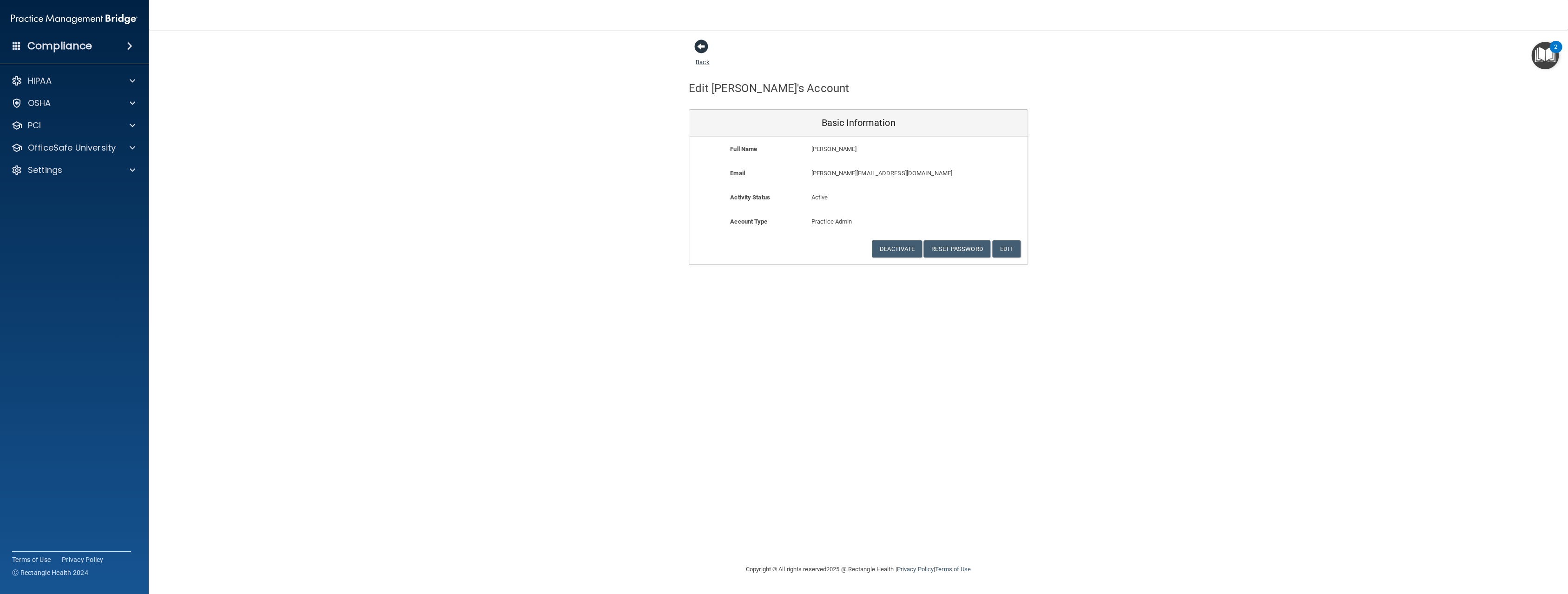
click at [707, 48] on span at bounding box center [701, 47] width 14 height 14
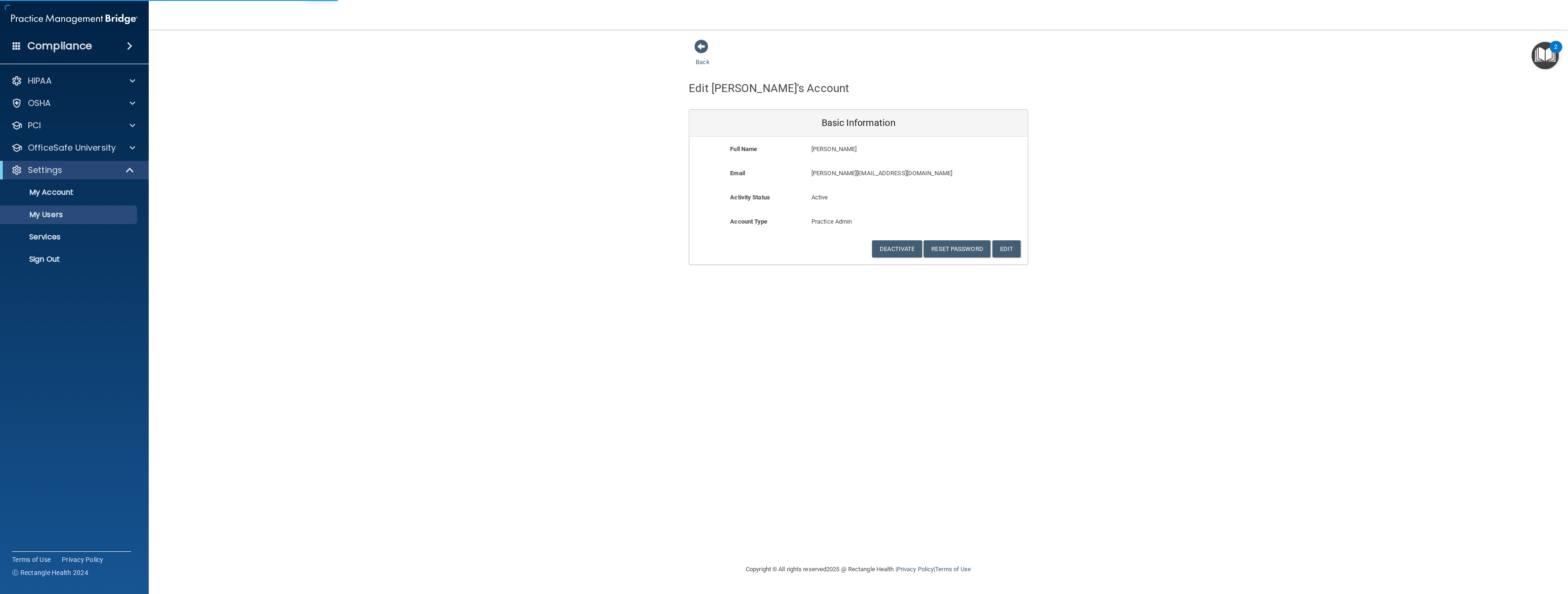
select select "20"
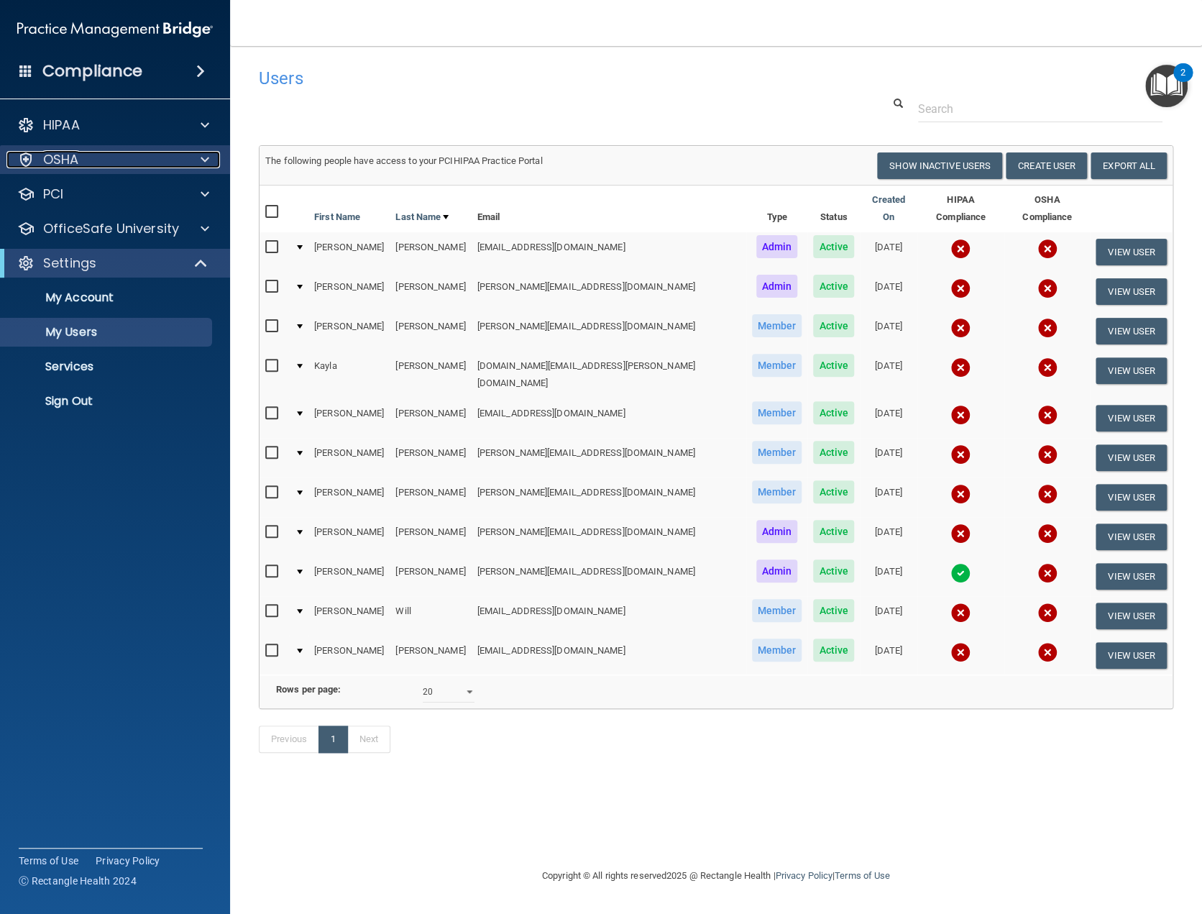
click at [199, 153] on div at bounding box center [203, 159] width 36 height 17
